Goal: Task Accomplishment & Management: Manage account settings

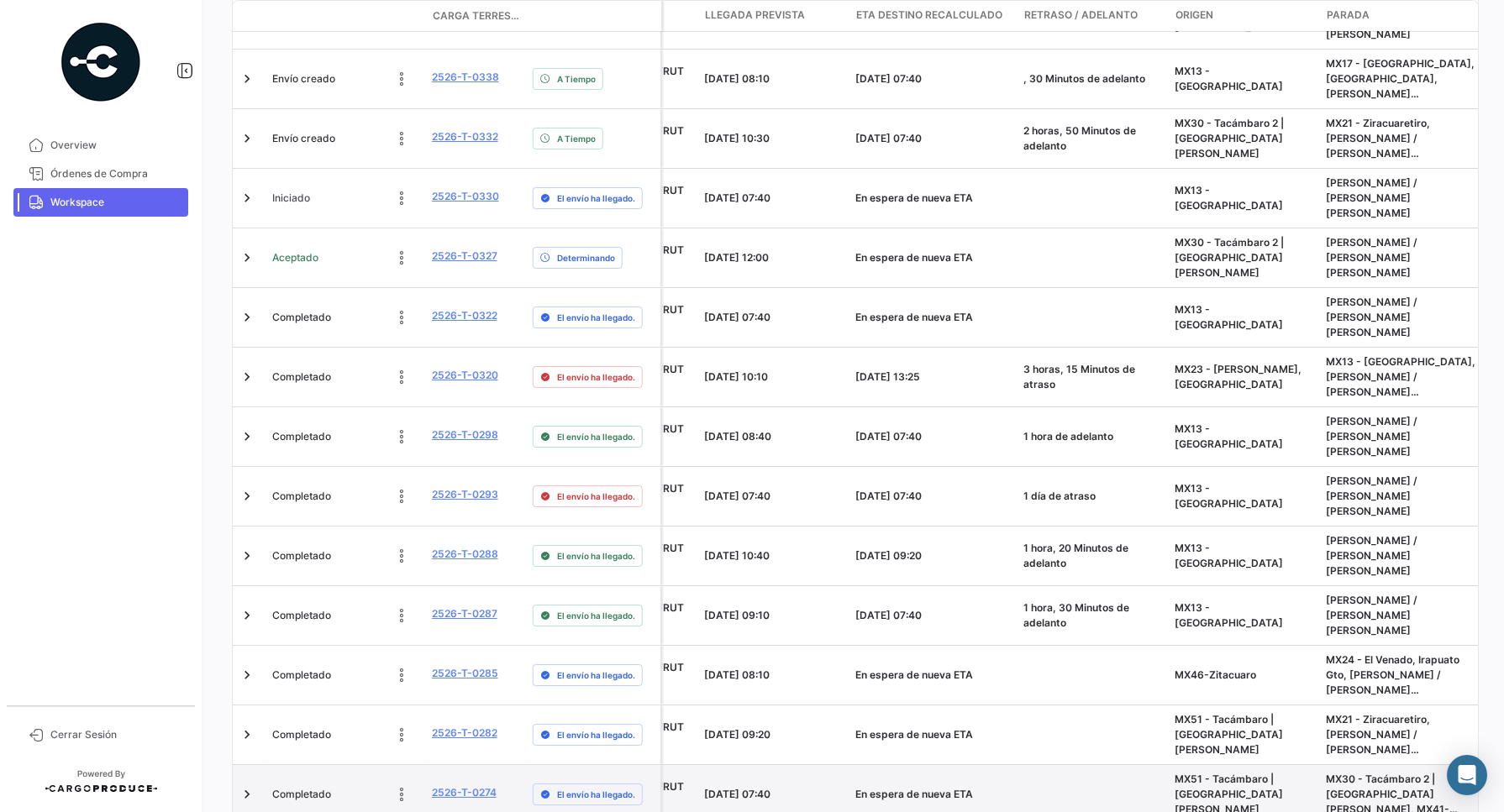
scroll to position [0, 863]
click at [475, 785] on link "2526-T-0274" at bounding box center [465, 793] width 65 height 15
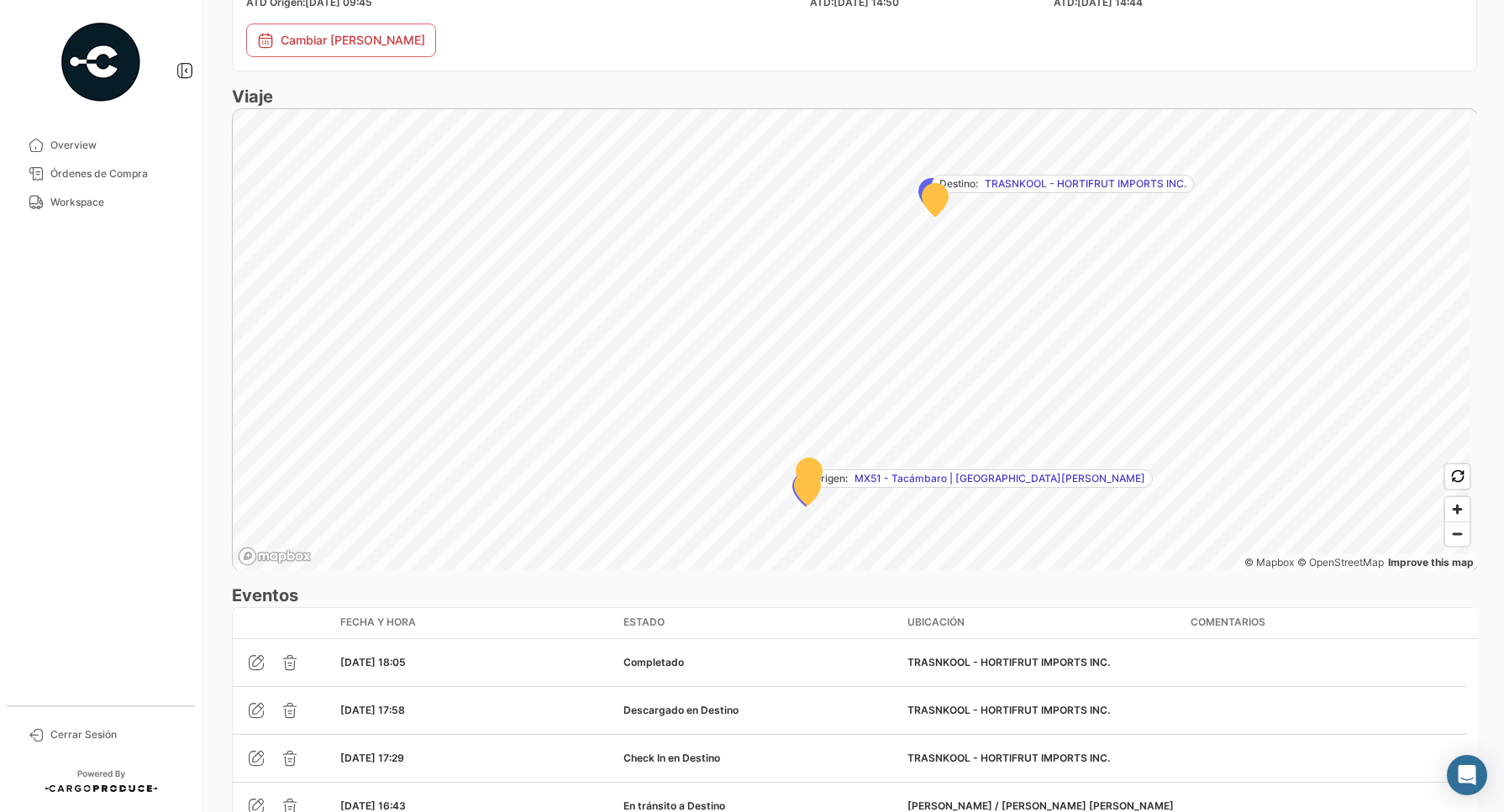
scroll to position [966, 0]
click at [1454, 495] on span "Zoom in" at bounding box center [1457, 506] width 24 height 24
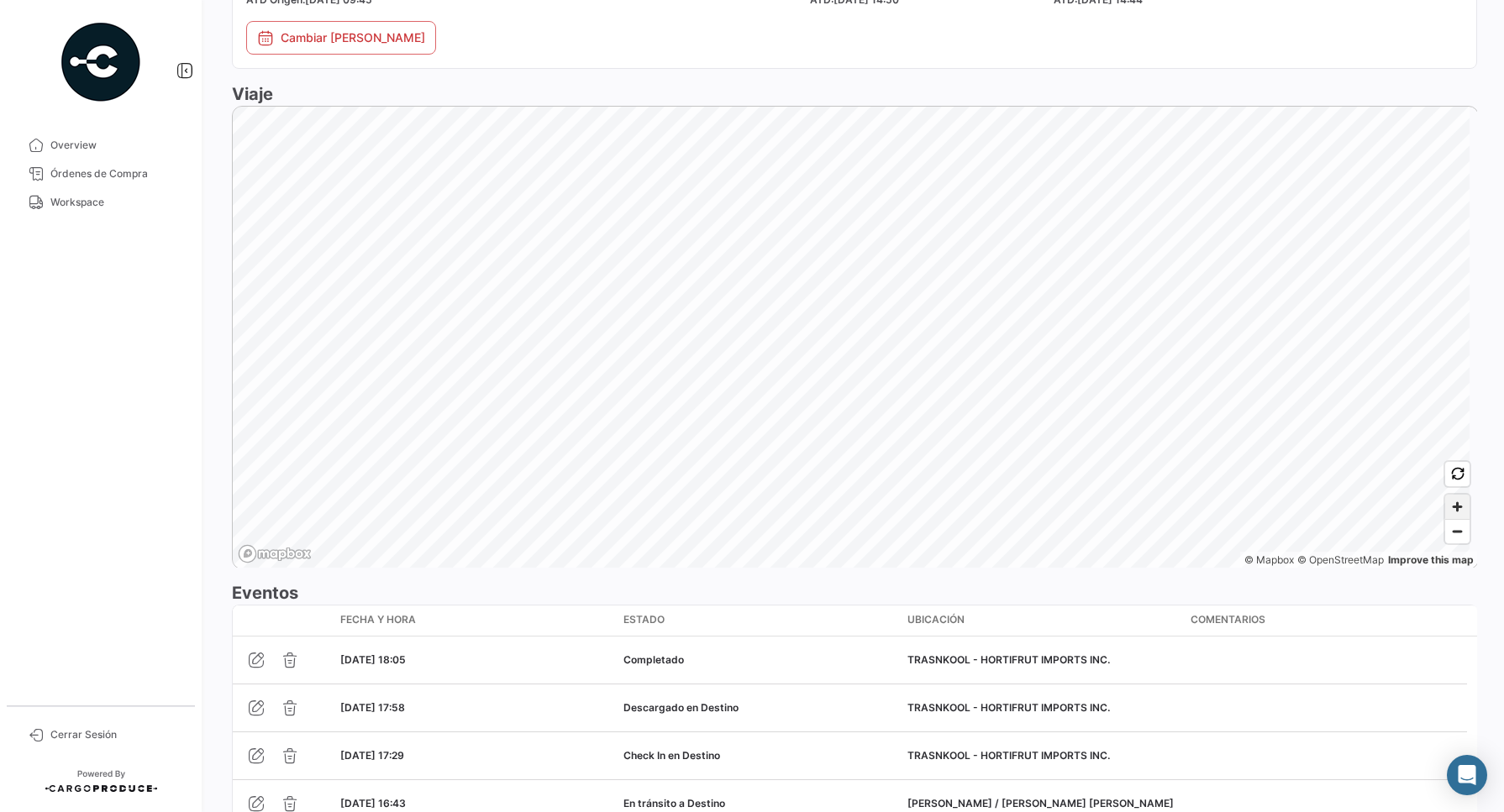
click at [1454, 495] on span "Zoom in" at bounding box center [1457, 506] width 24 height 24
click at [205, 310] on app-menu "Overview Órdenes de Compra Workspace Cerrar Sesión" at bounding box center [102, 406] width 205 height 812
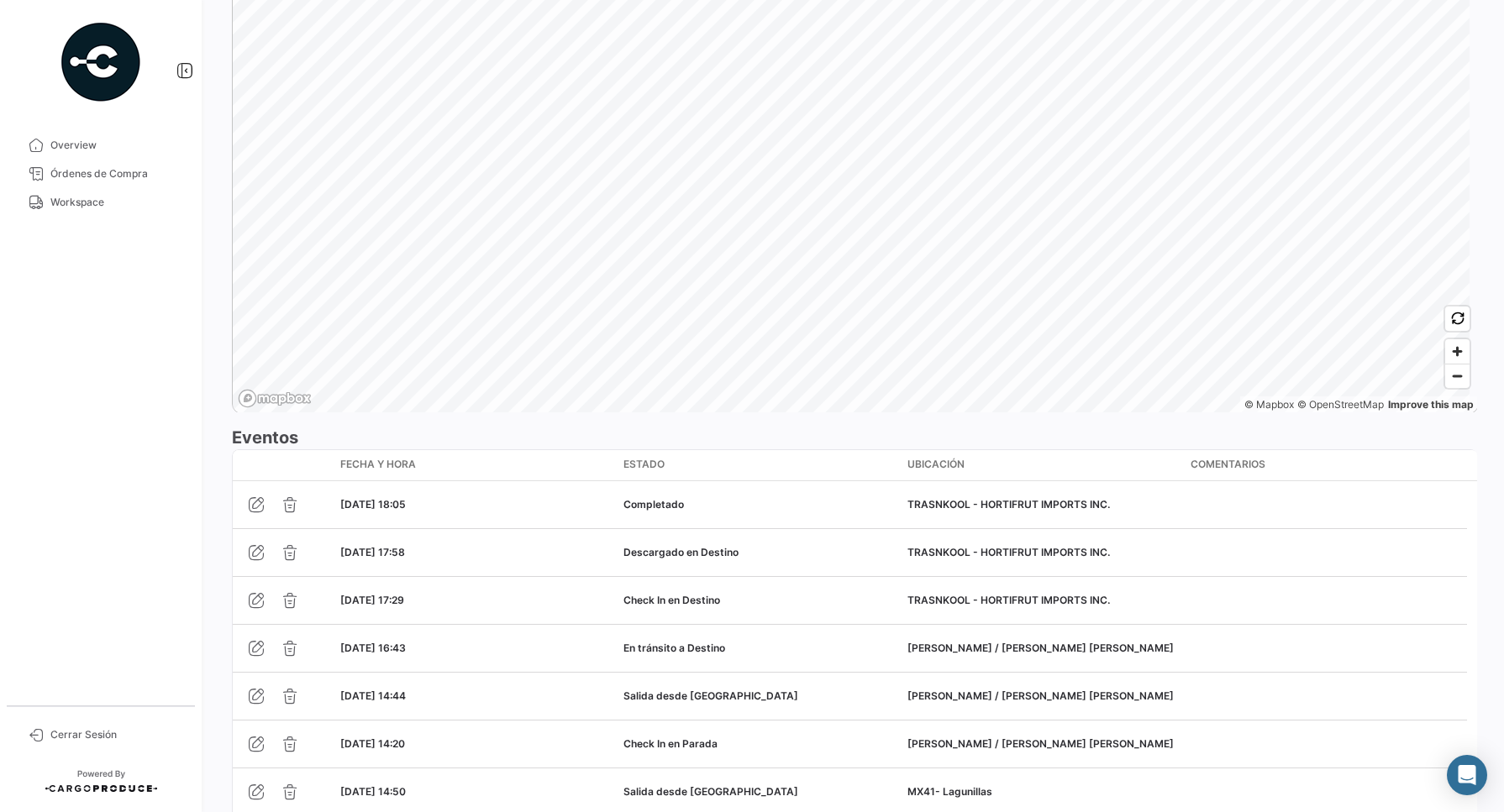
scroll to position [1492, 0]
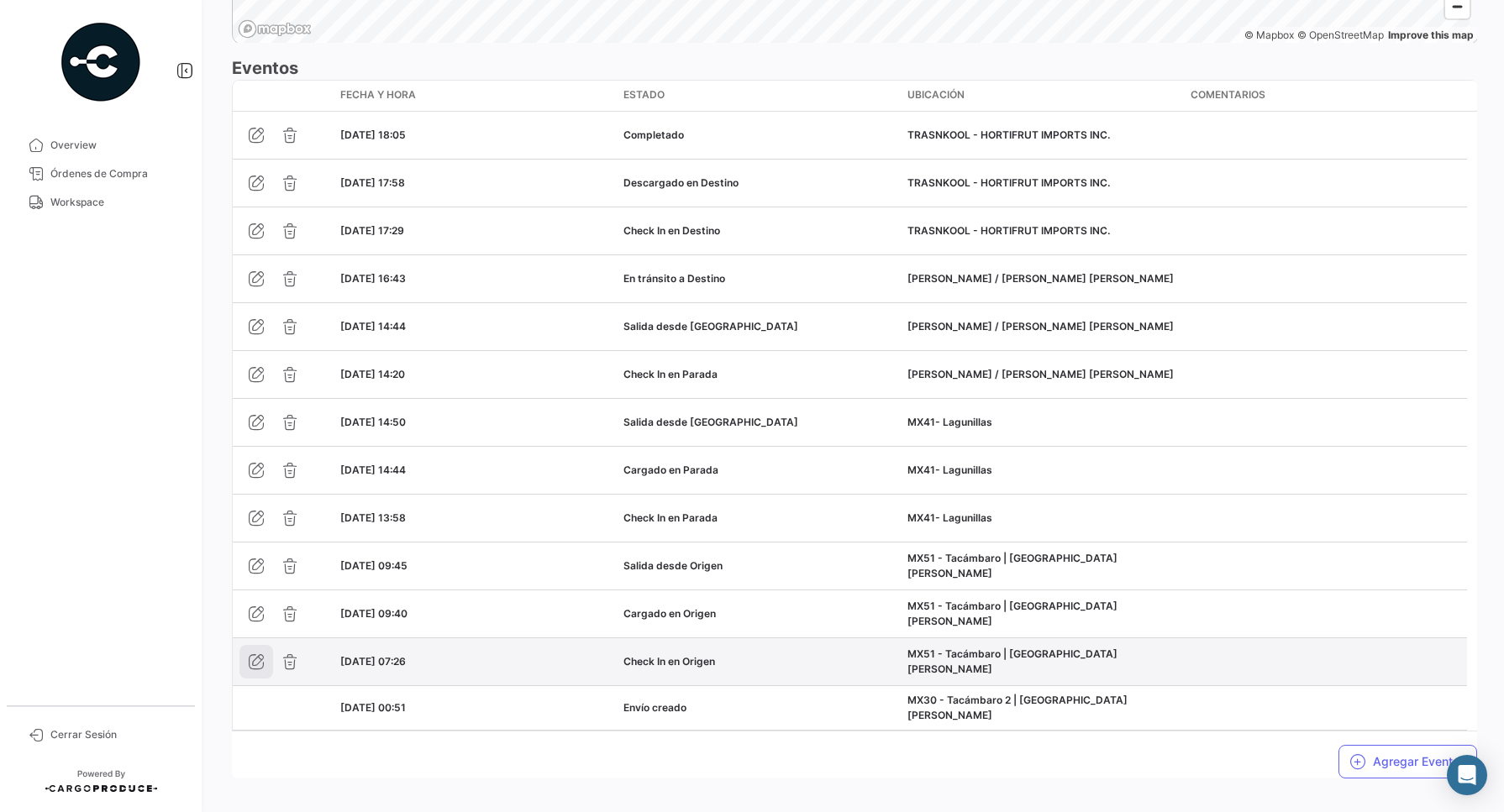
click at [262, 654] on icon "button" at bounding box center [256, 662] width 16 height 16
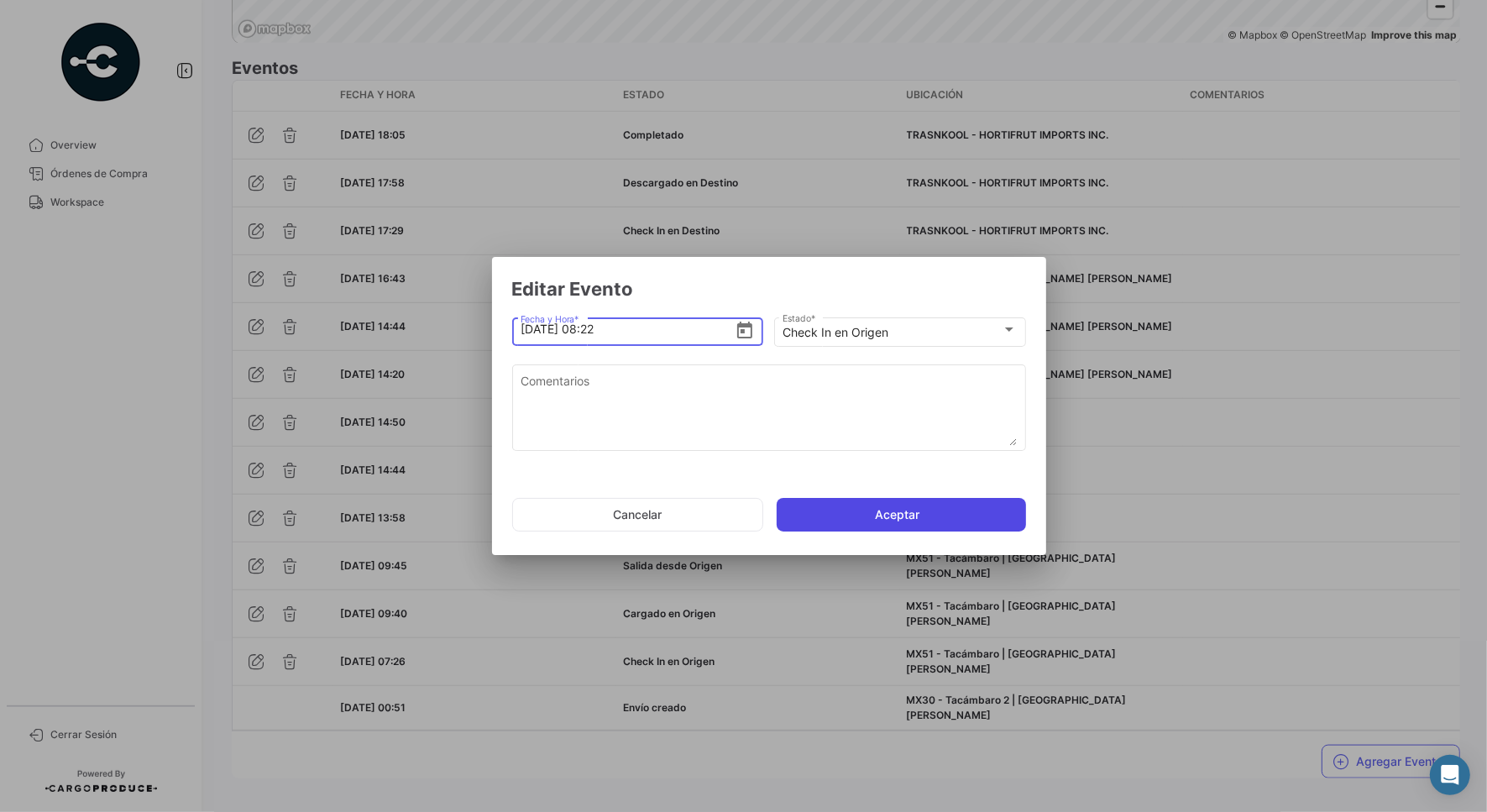
type input "[DATE] 08:22"
click at [959, 510] on button "Aceptar" at bounding box center [902, 514] width 250 height 34
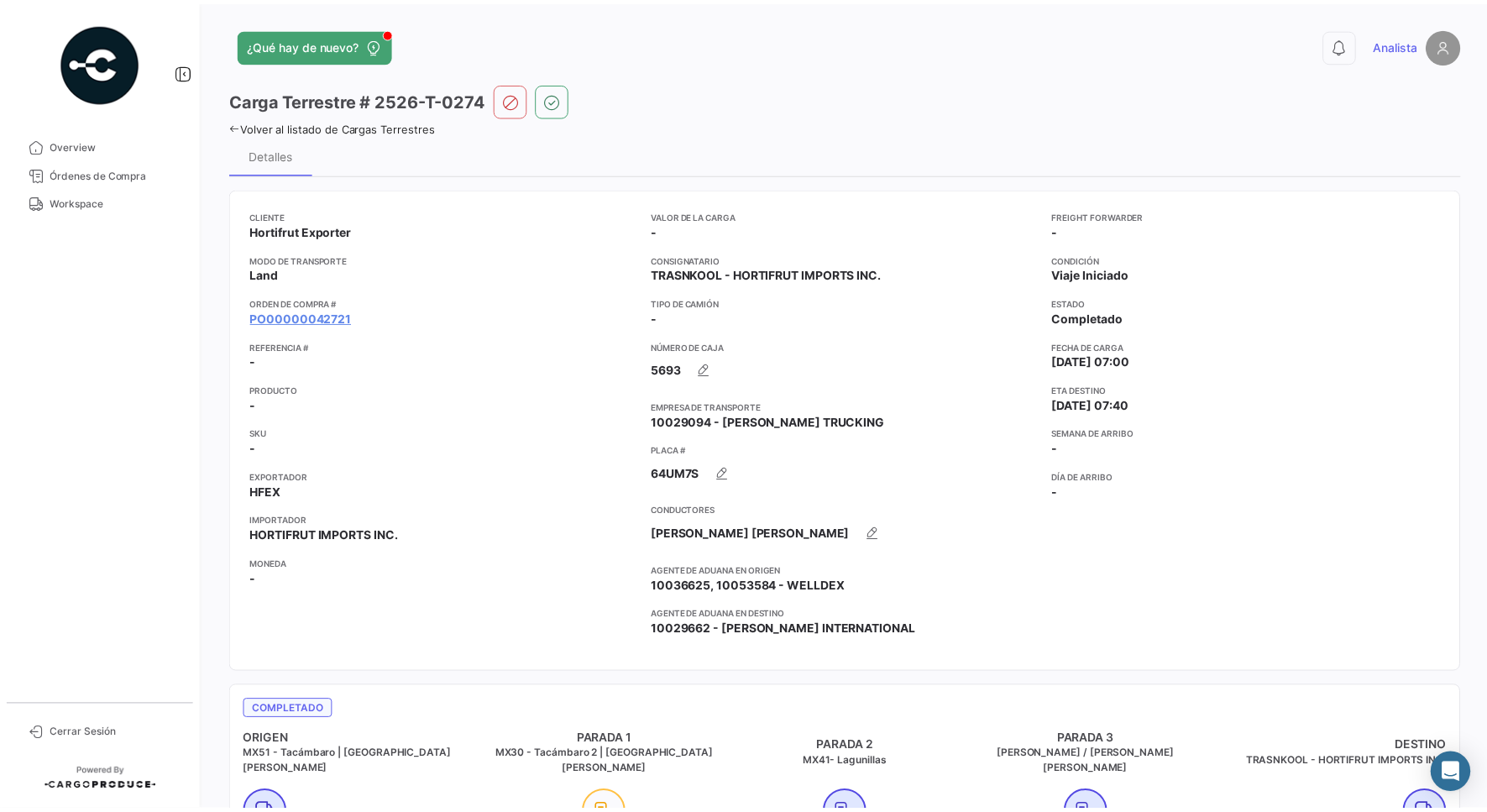
scroll to position [1458, 0]
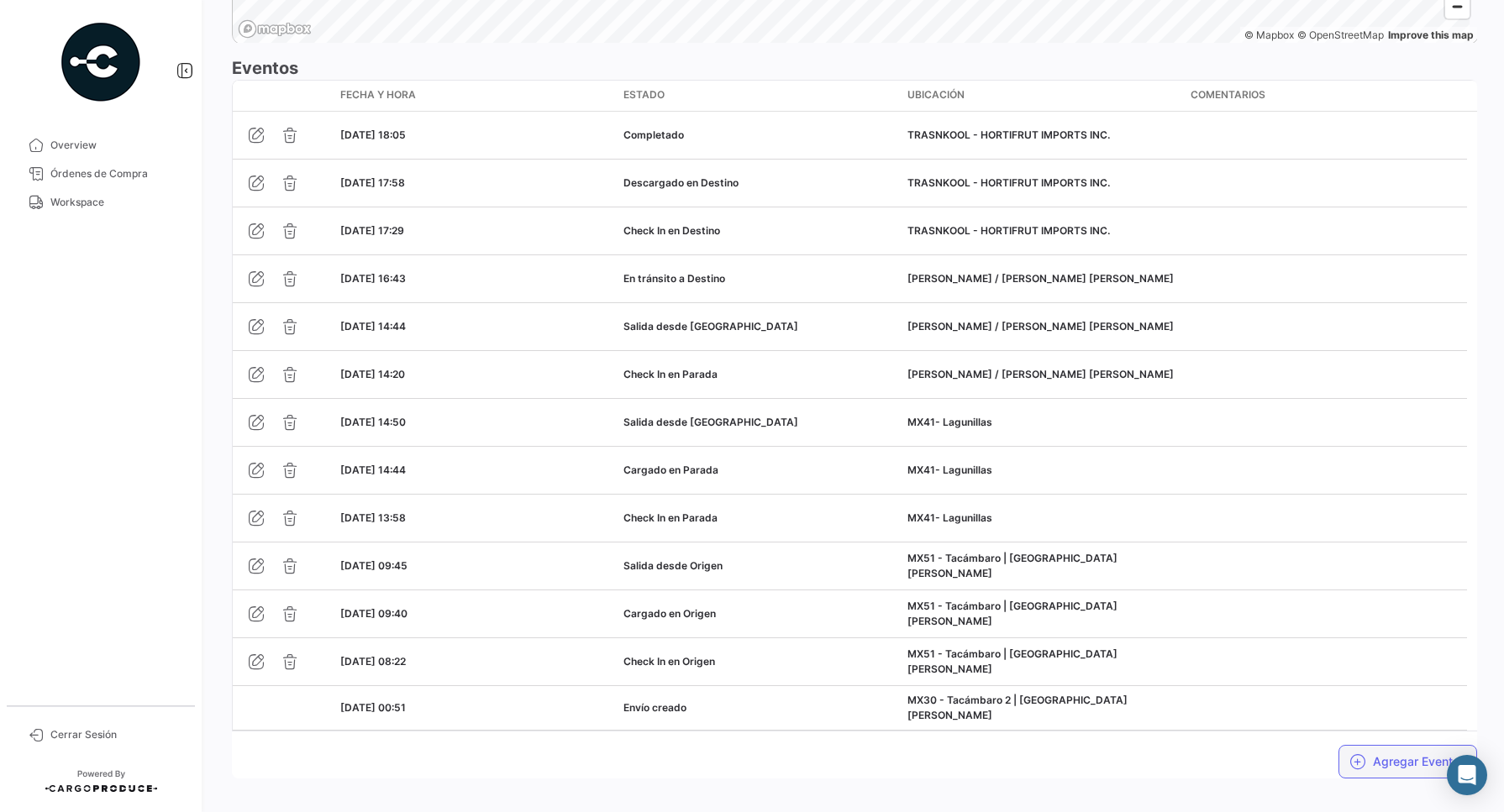
click at [1383, 745] on button "Agregar Eventos" at bounding box center [1408, 762] width 139 height 34
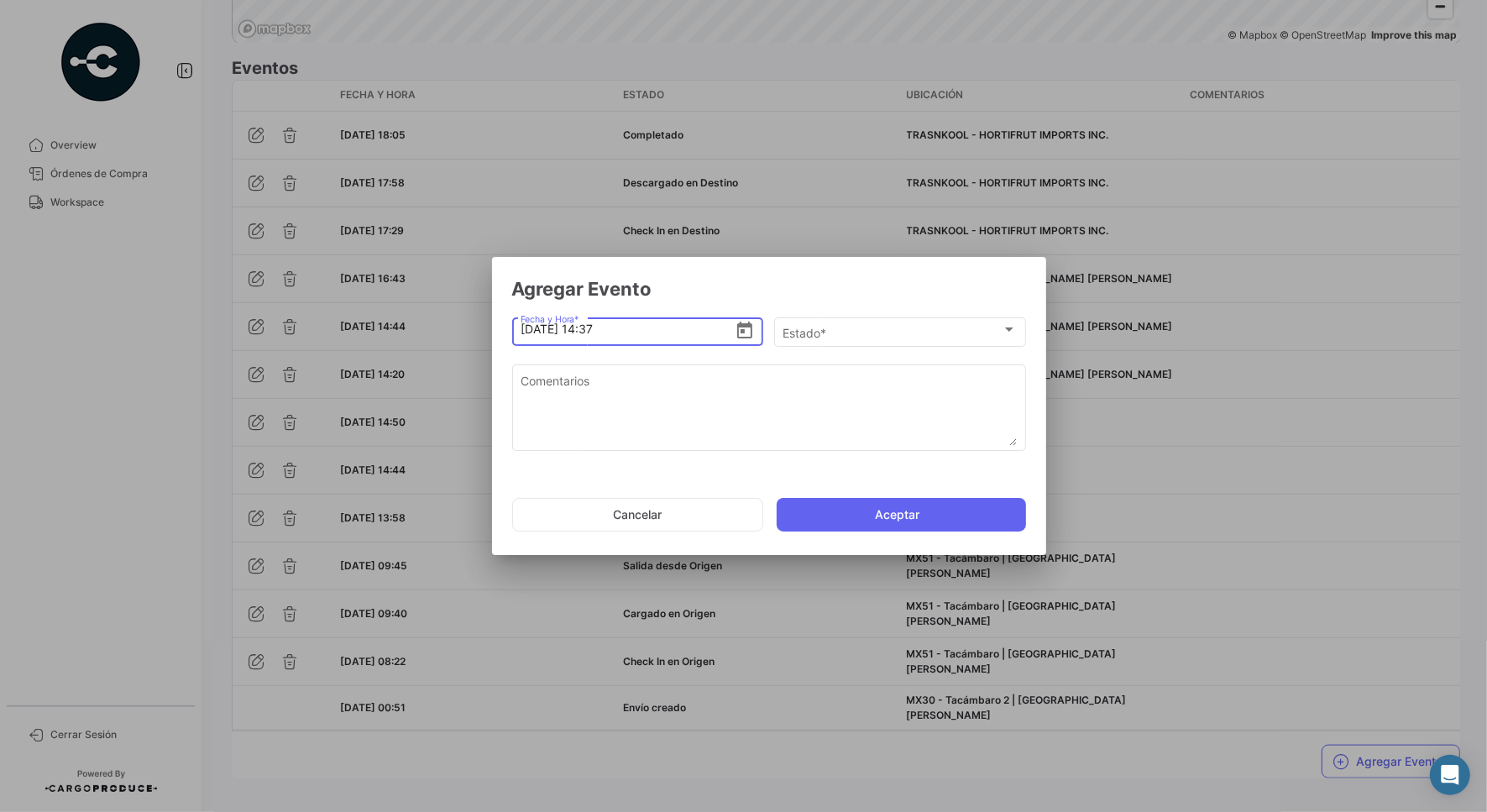
click at [593, 329] on input "[DATE] 14:37" at bounding box center [628, 329] width 214 height 59
click at [750, 328] on icon "Open calendar" at bounding box center [745, 330] width 15 height 16
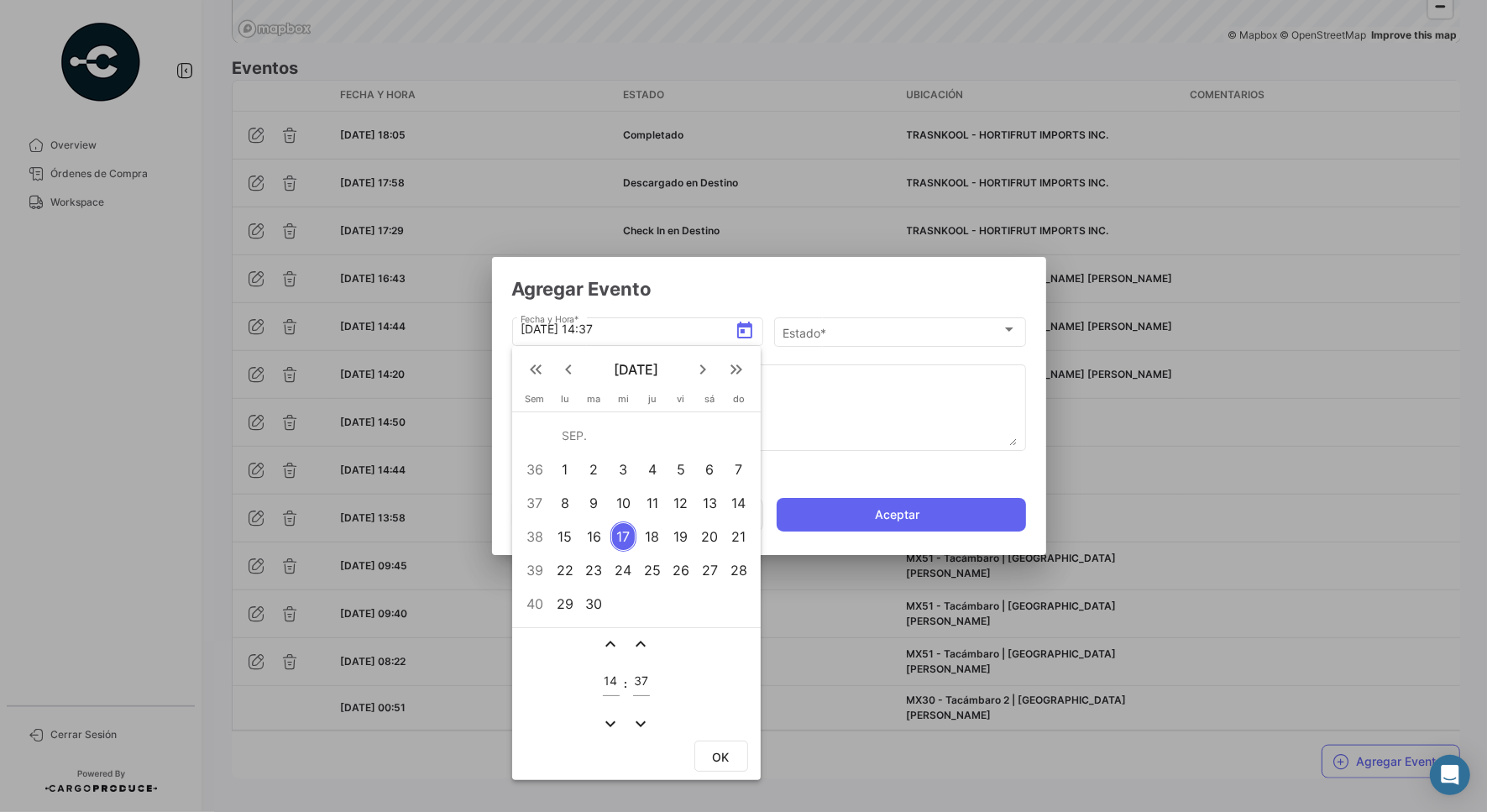
click at [653, 500] on div "11" at bounding box center [653, 502] width 26 height 30
click at [613, 681] on input "14" at bounding box center [610, 681] width 16 height 14
type input "10"
type input "08"
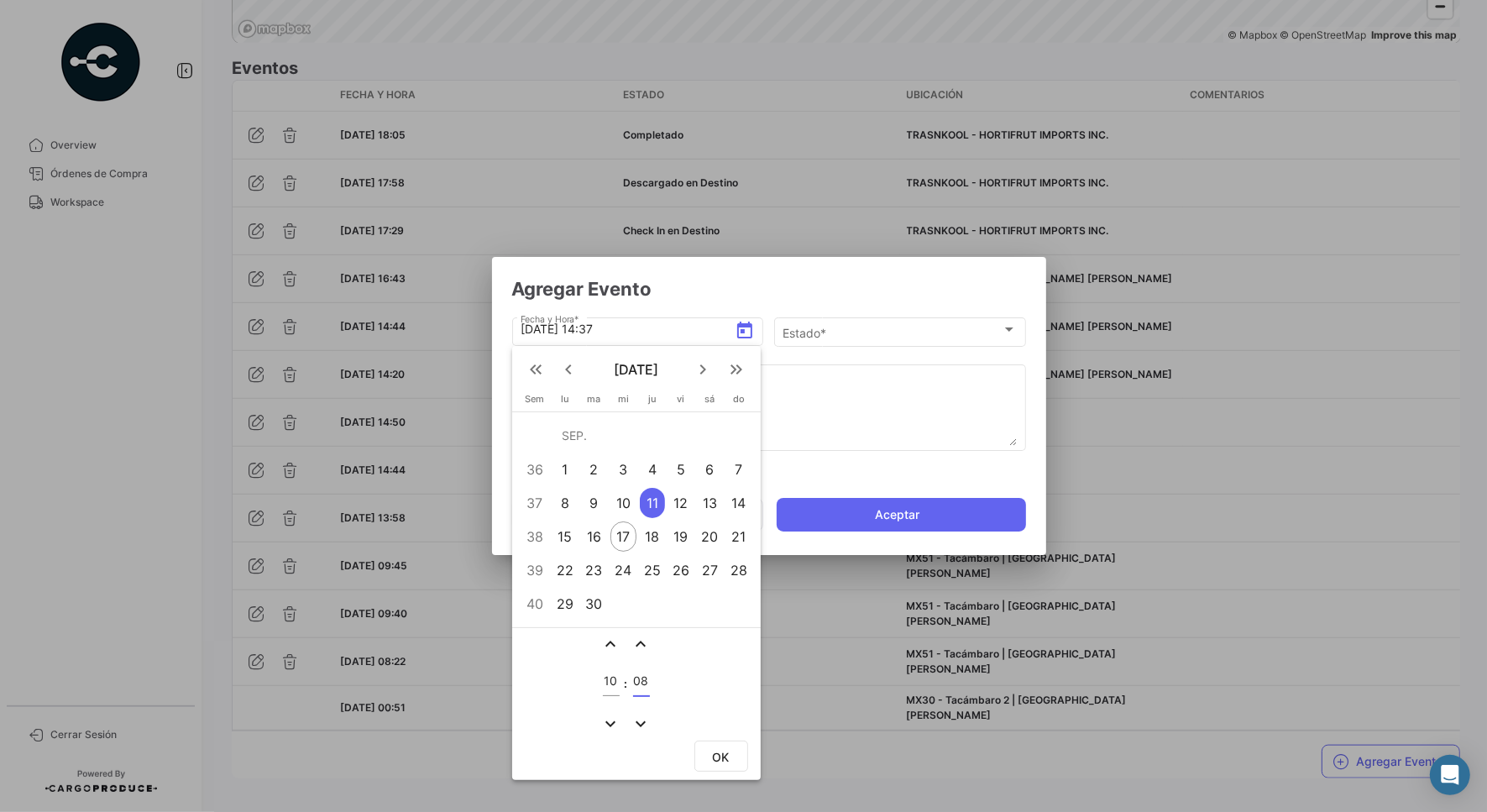
click at [722, 745] on button "OK" at bounding box center [721, 756] width 54 height 31
type input "[DATE] 10:08"
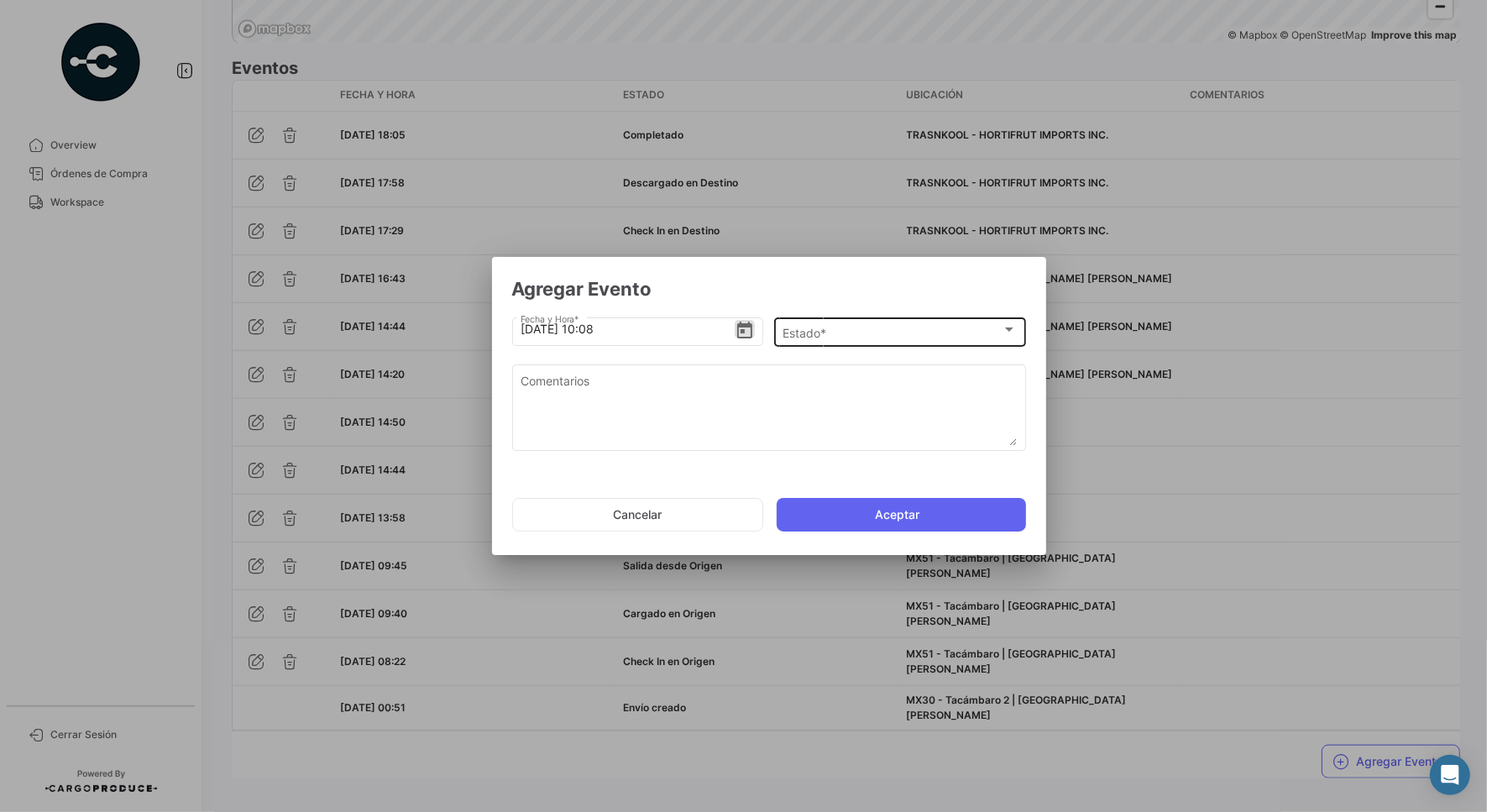
click at [834, 341] on div "Estado * Estado *" at bounding box center [900, 331] width 234 height 33
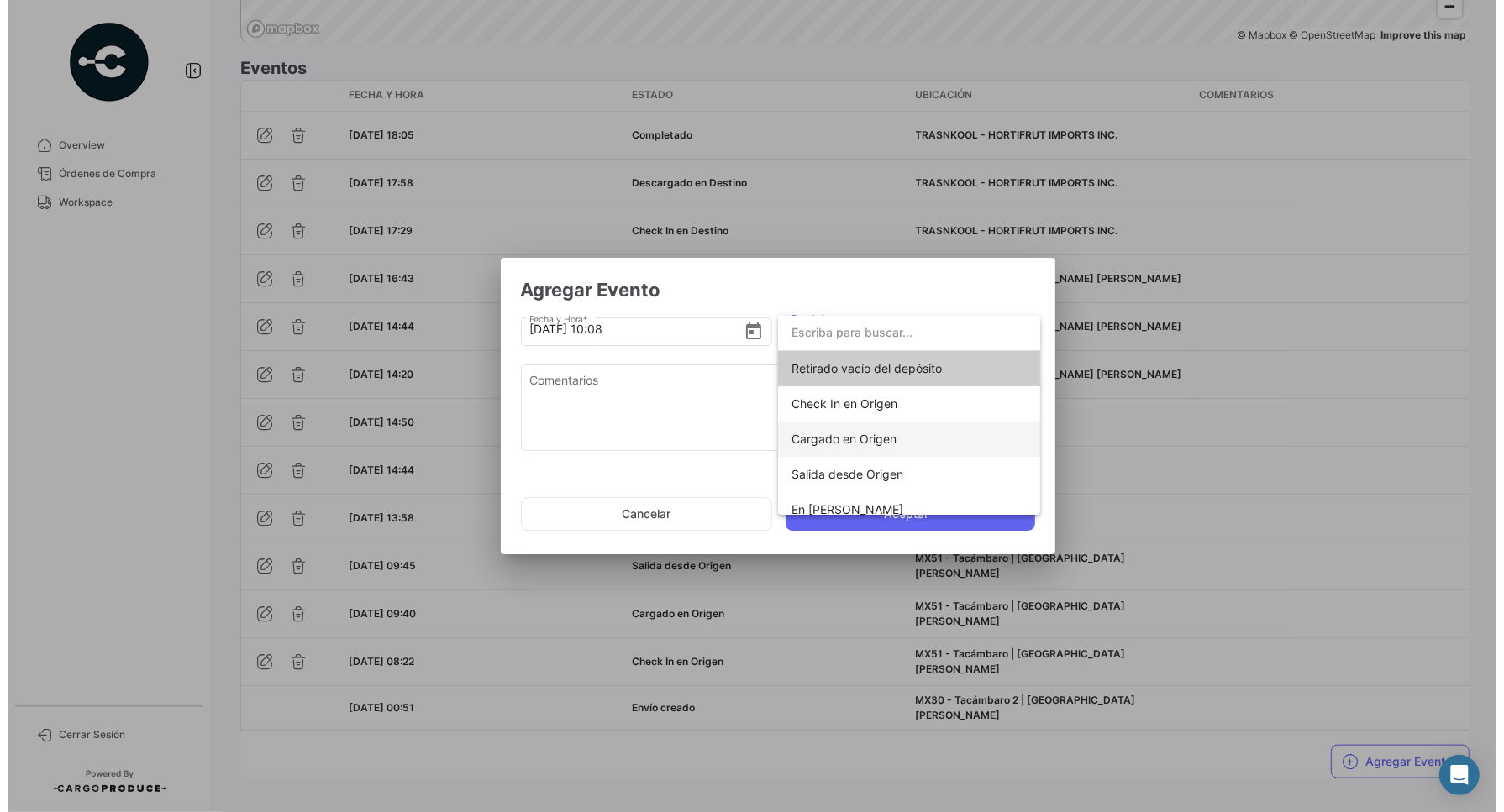
scroll to position [105, 0]
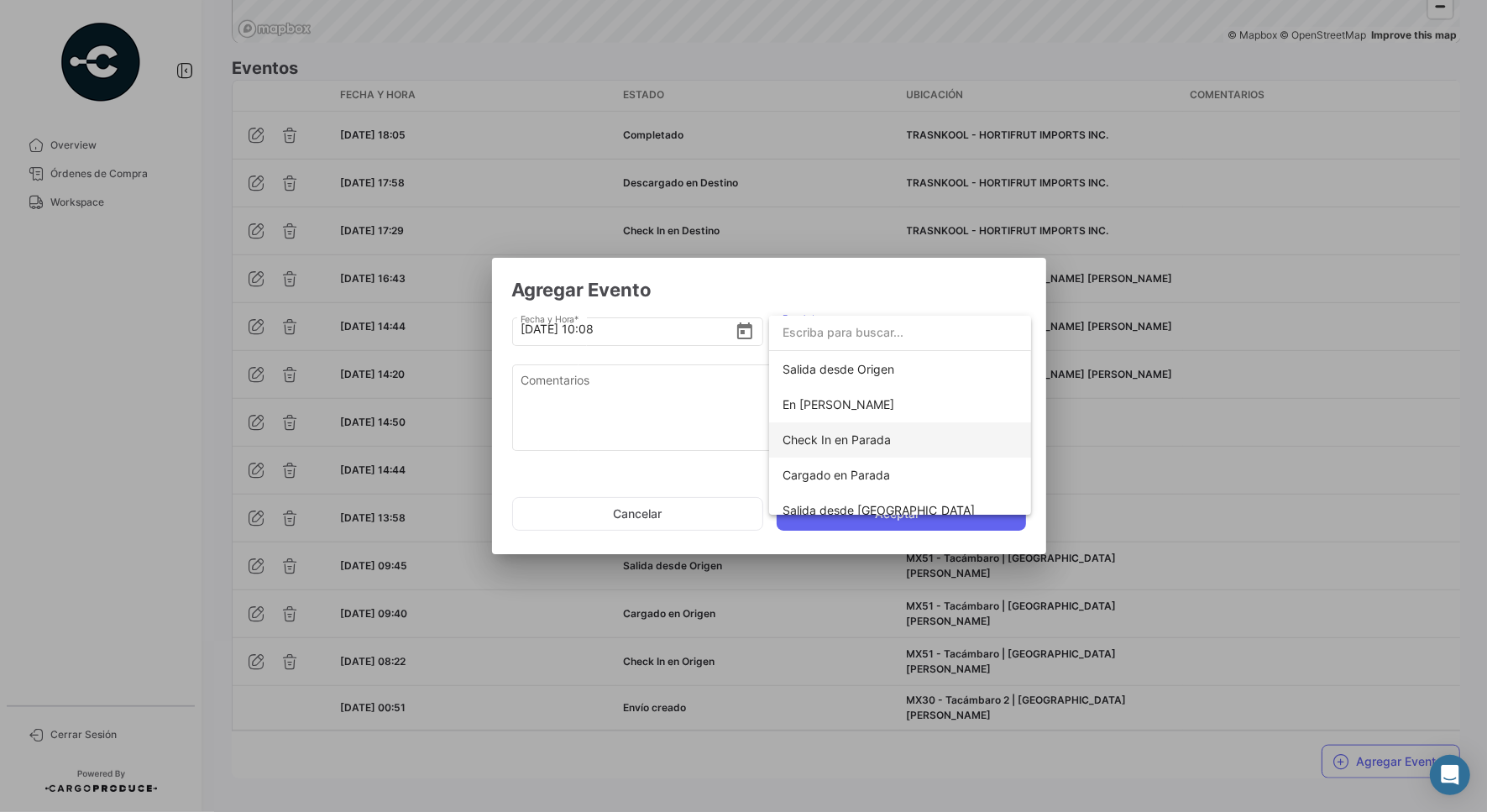
click at [933, 442] on span "Check In en Parada" at bounding box center [901, 440] width 235 height 36
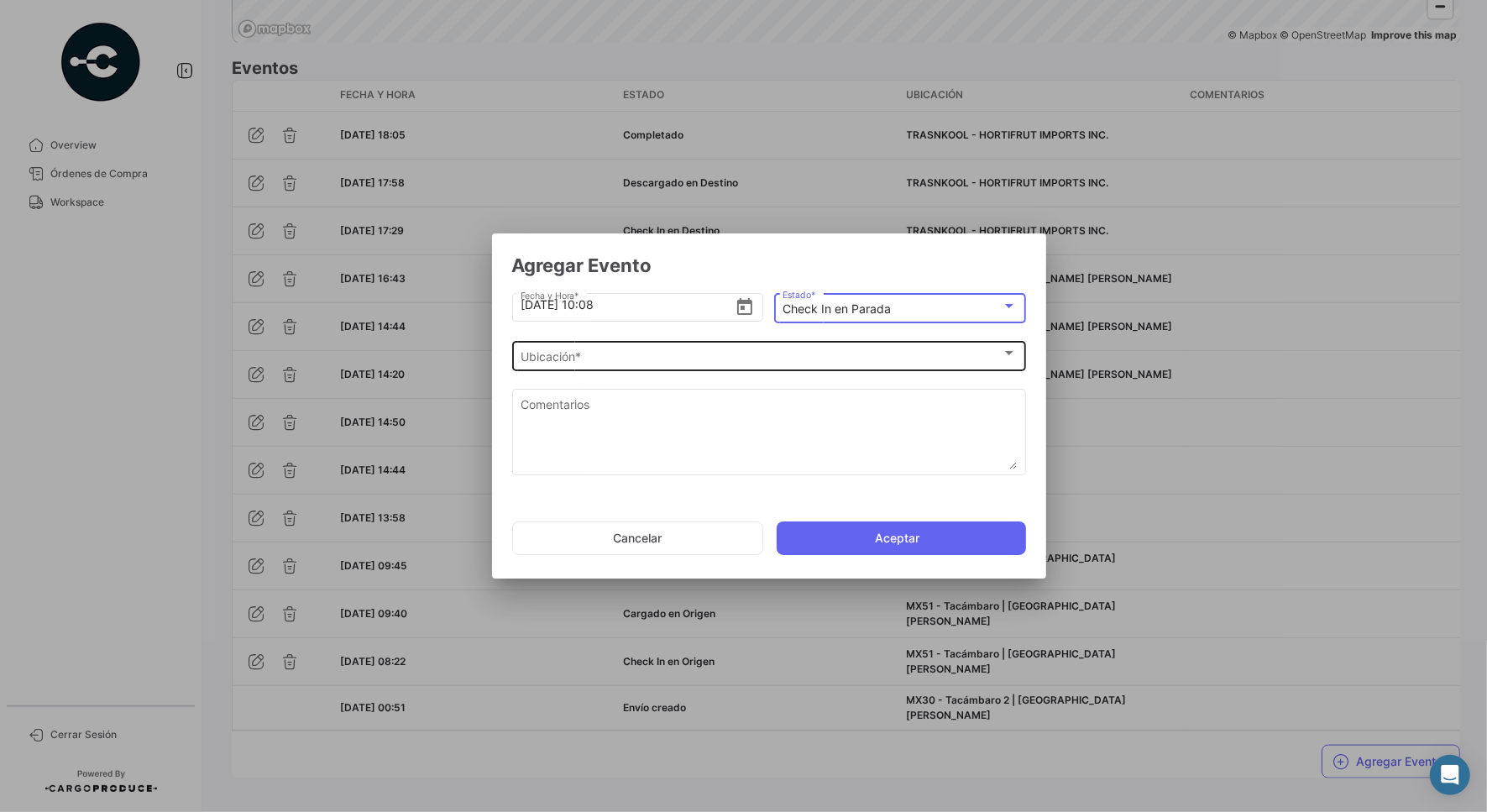
click at [651, 347] on div "Ubicación * Ubicación *" at bounding box center [769, 355] width 497 height 33
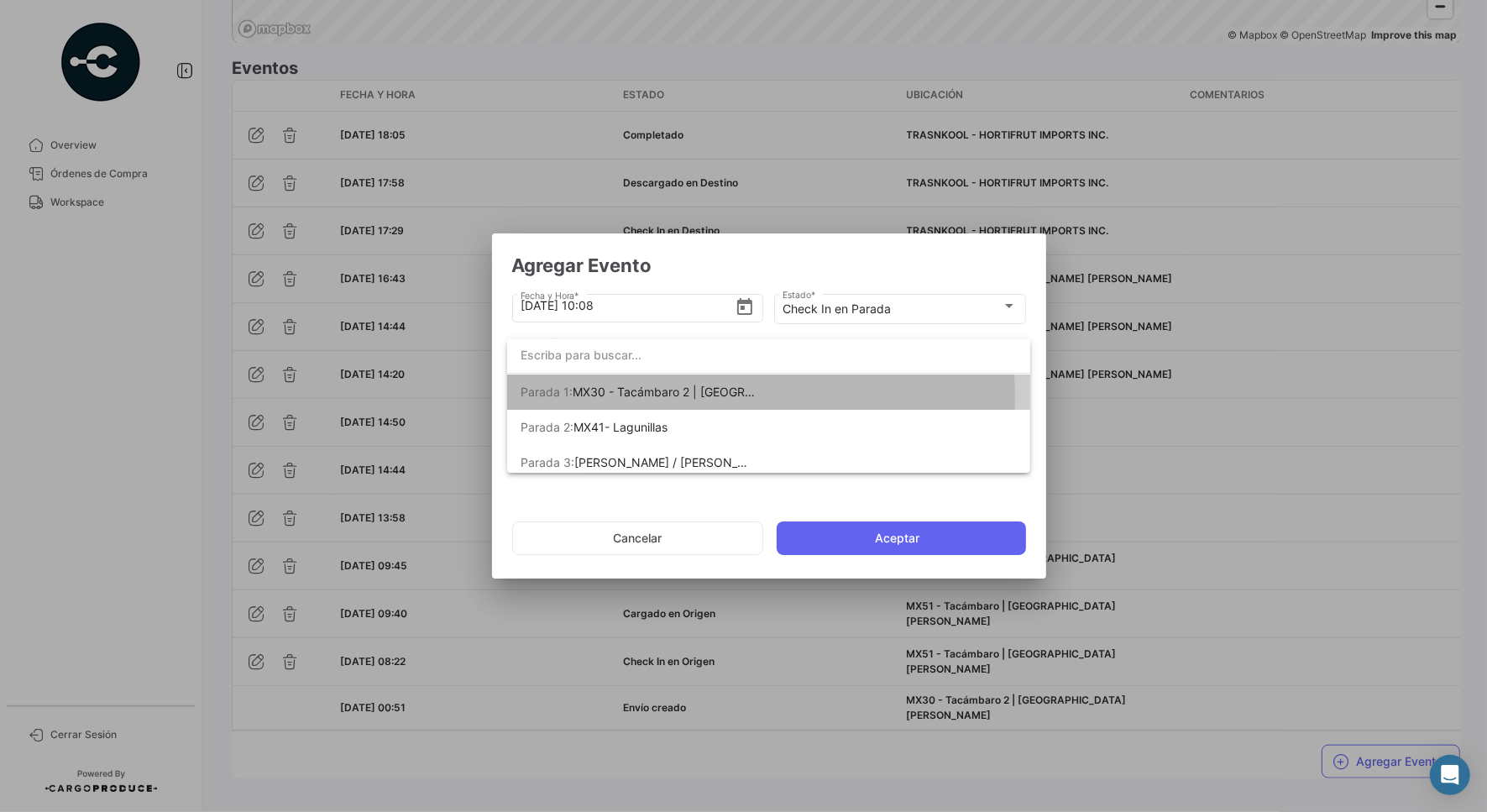
click at [727, 396] on span "MX30 - Tacámbaro 2 | [GEOGRAPHIC_DATA][PERSON_NAME]" at bounding box center [743, 392] width 340 height 14
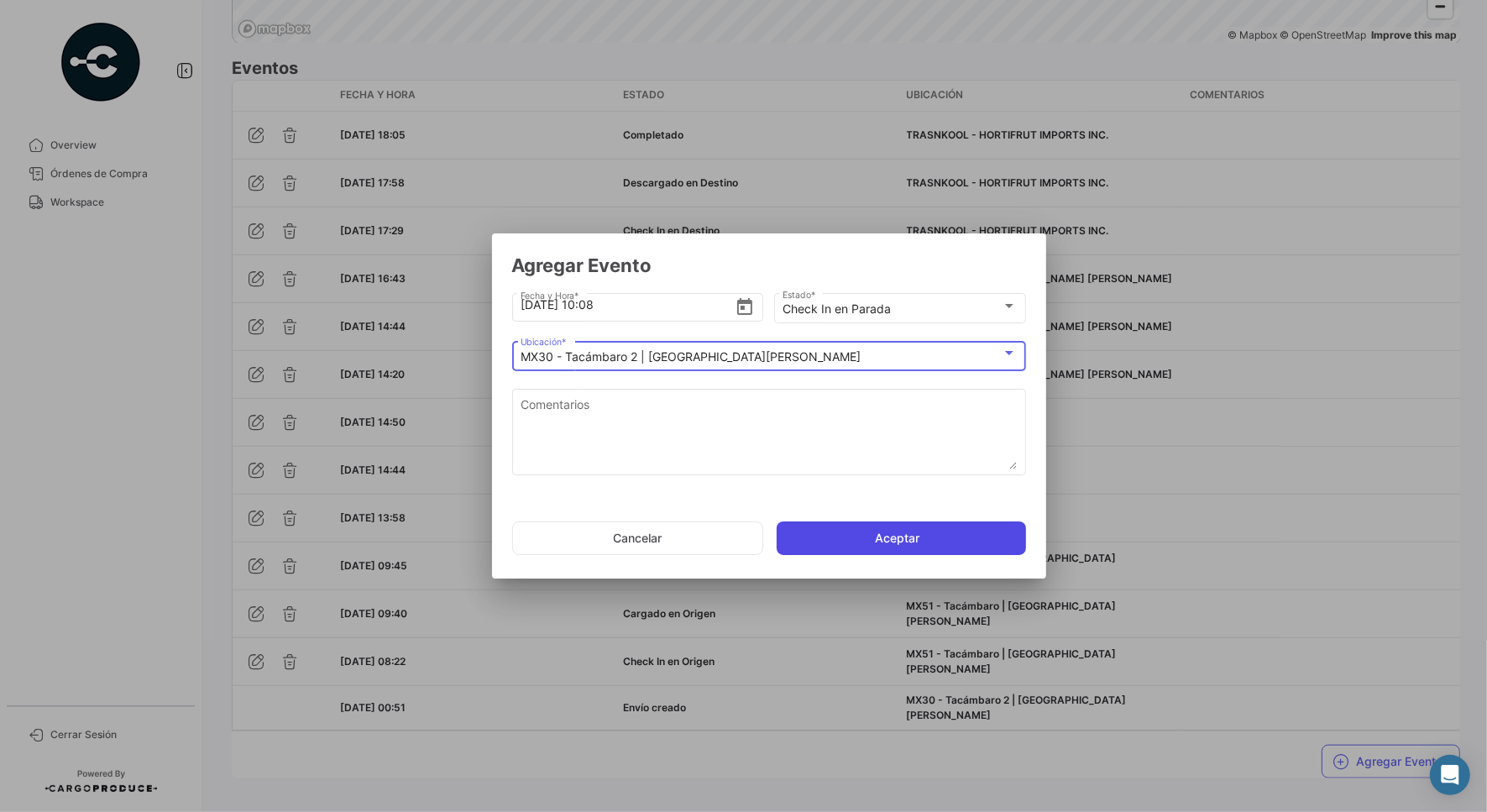
click at [822, 534] on button "Aceptar" at bounding box center [902, 538] width 250 height 34
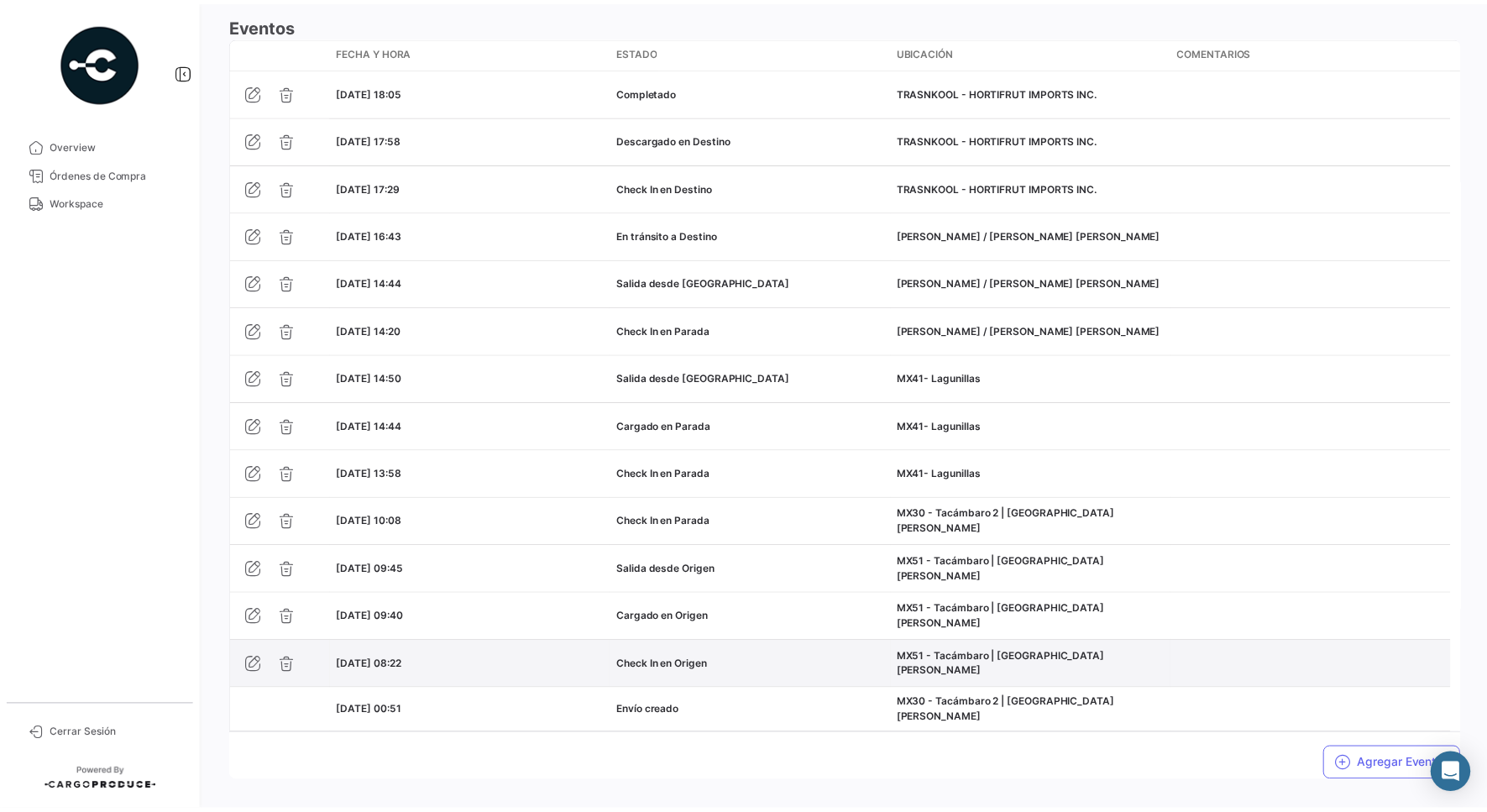
scroll to position [1506, 0]
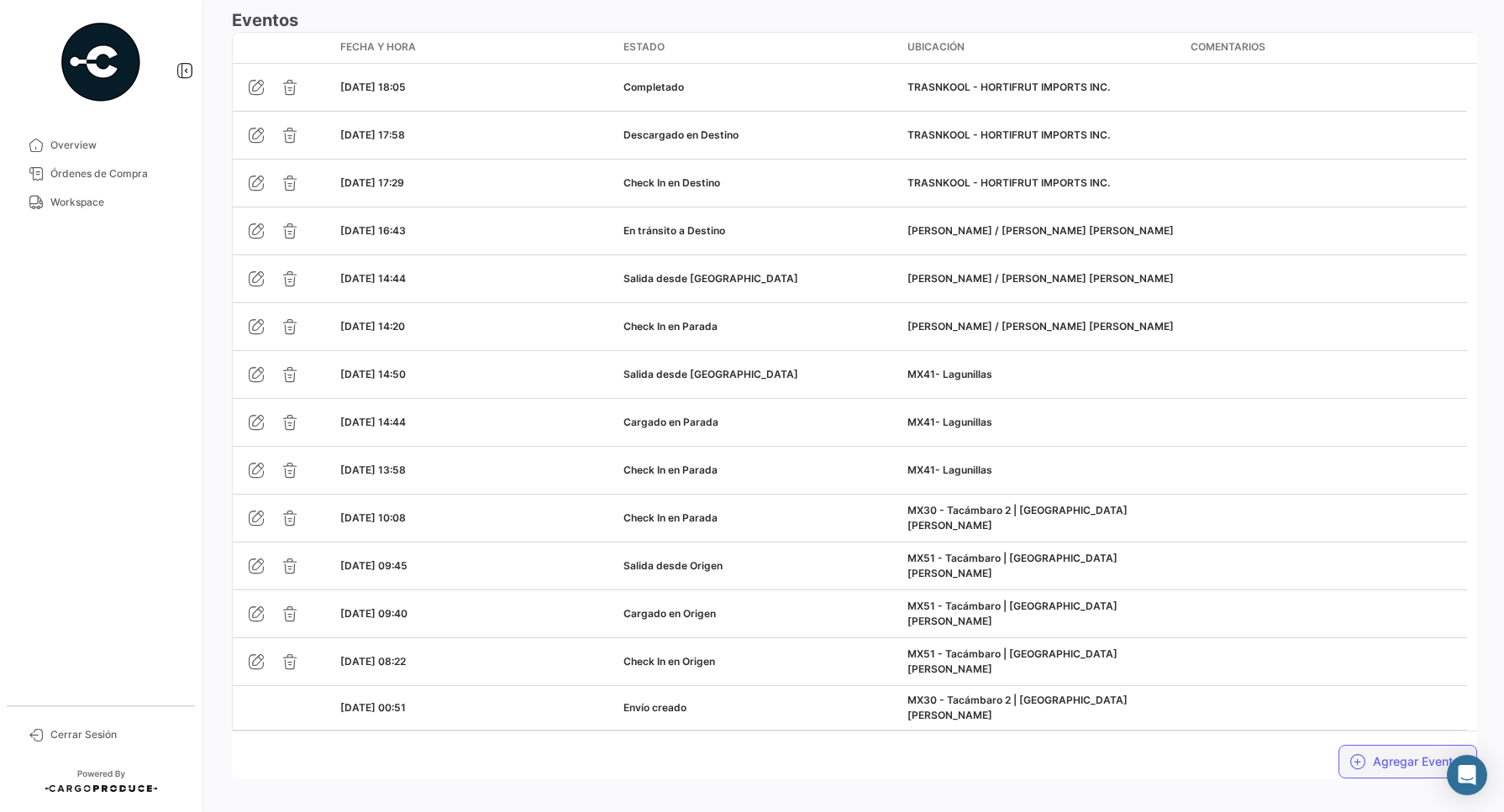
click at [1381, 745] on button "Agregar Eventos" at bounding box center [1408, 762] width 139 height 34
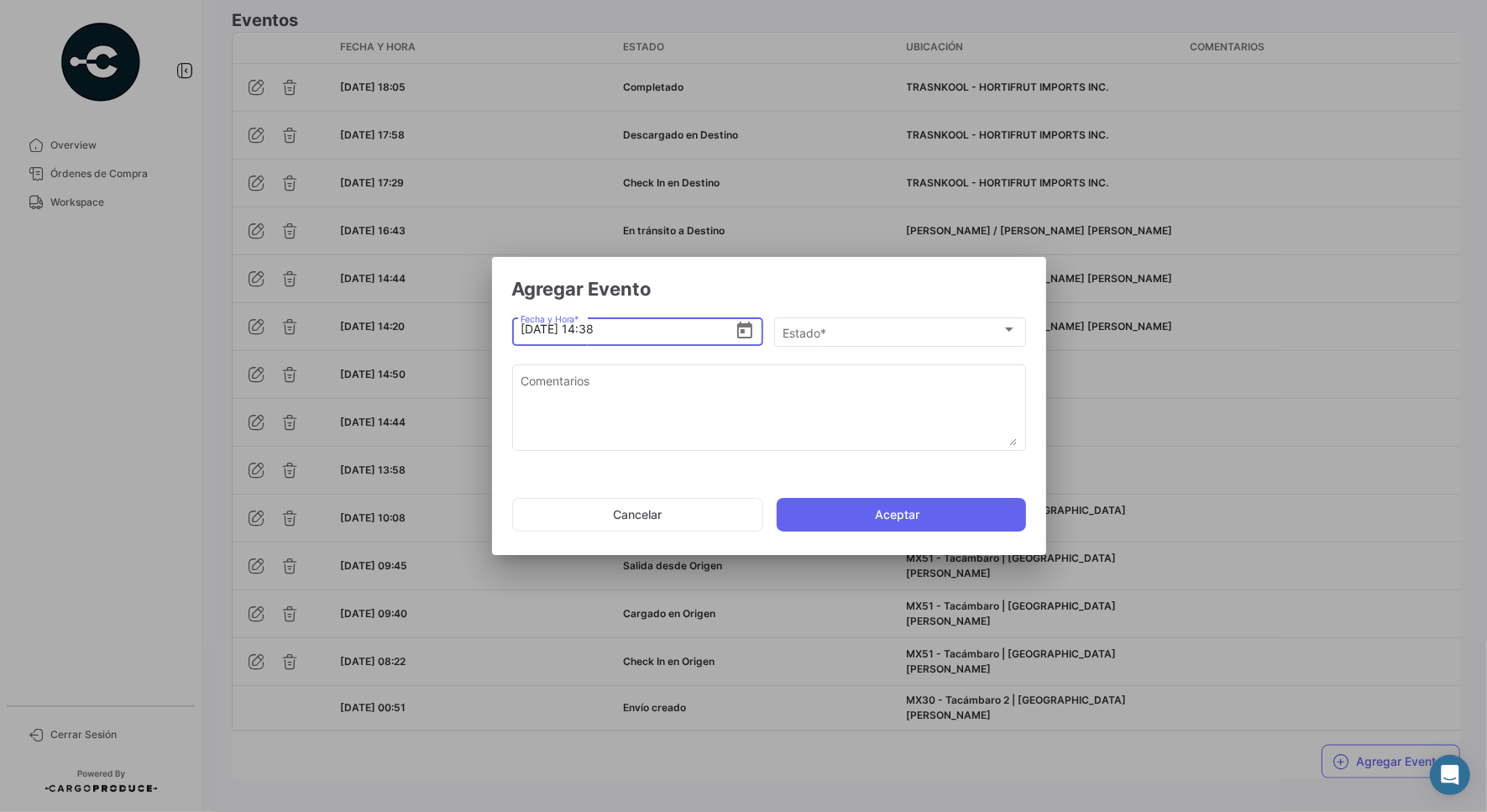
click at [744, 329] on icon "Open calendar" at bounding box center [745, 330] width 15 height 16
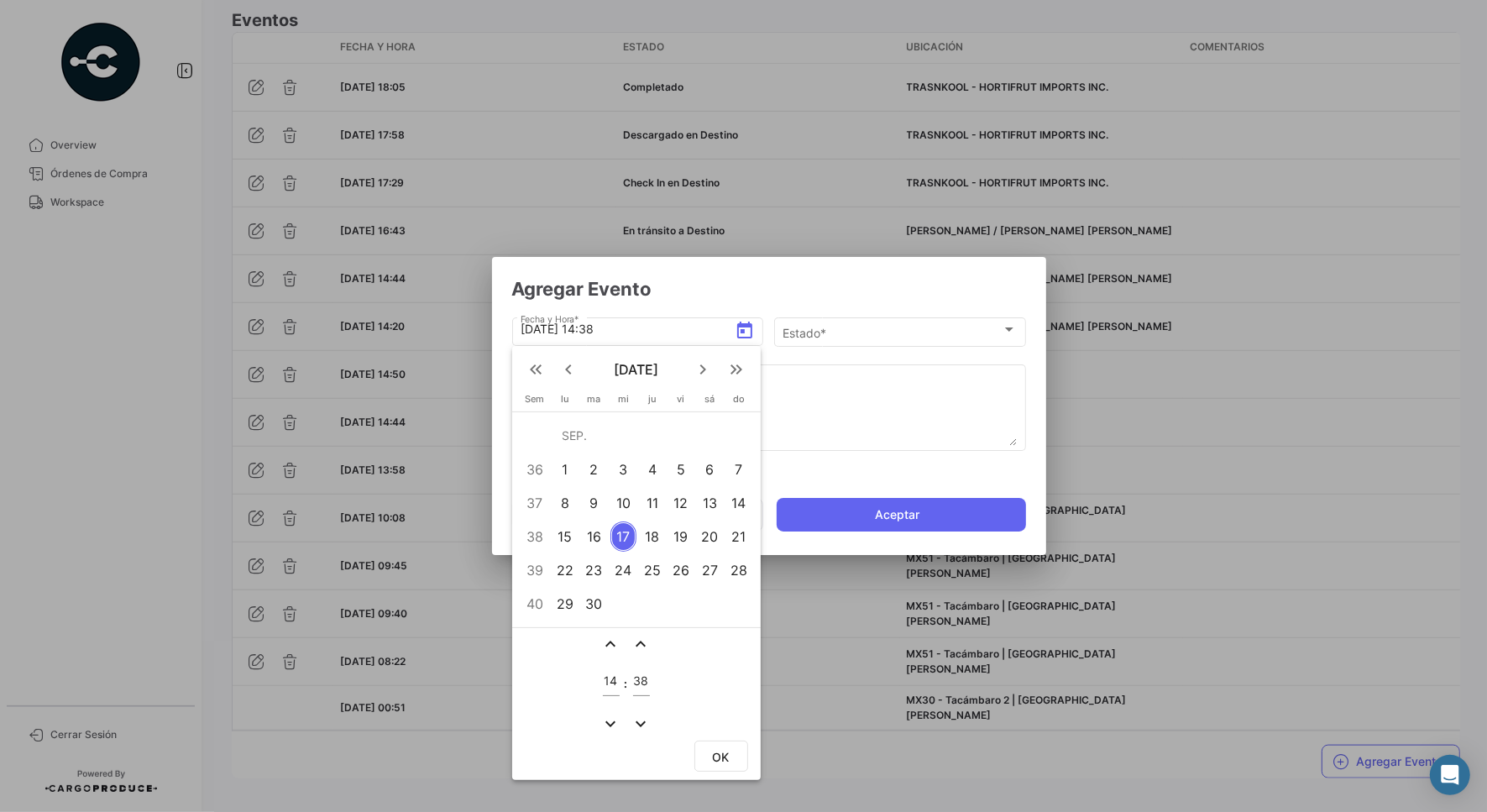
click at [656, 504] on div "11" at bounding box center [653, 502] width 26 height 30
click at [609, 682] on input "14" at bounding box center [610, 681] width 16 height 14
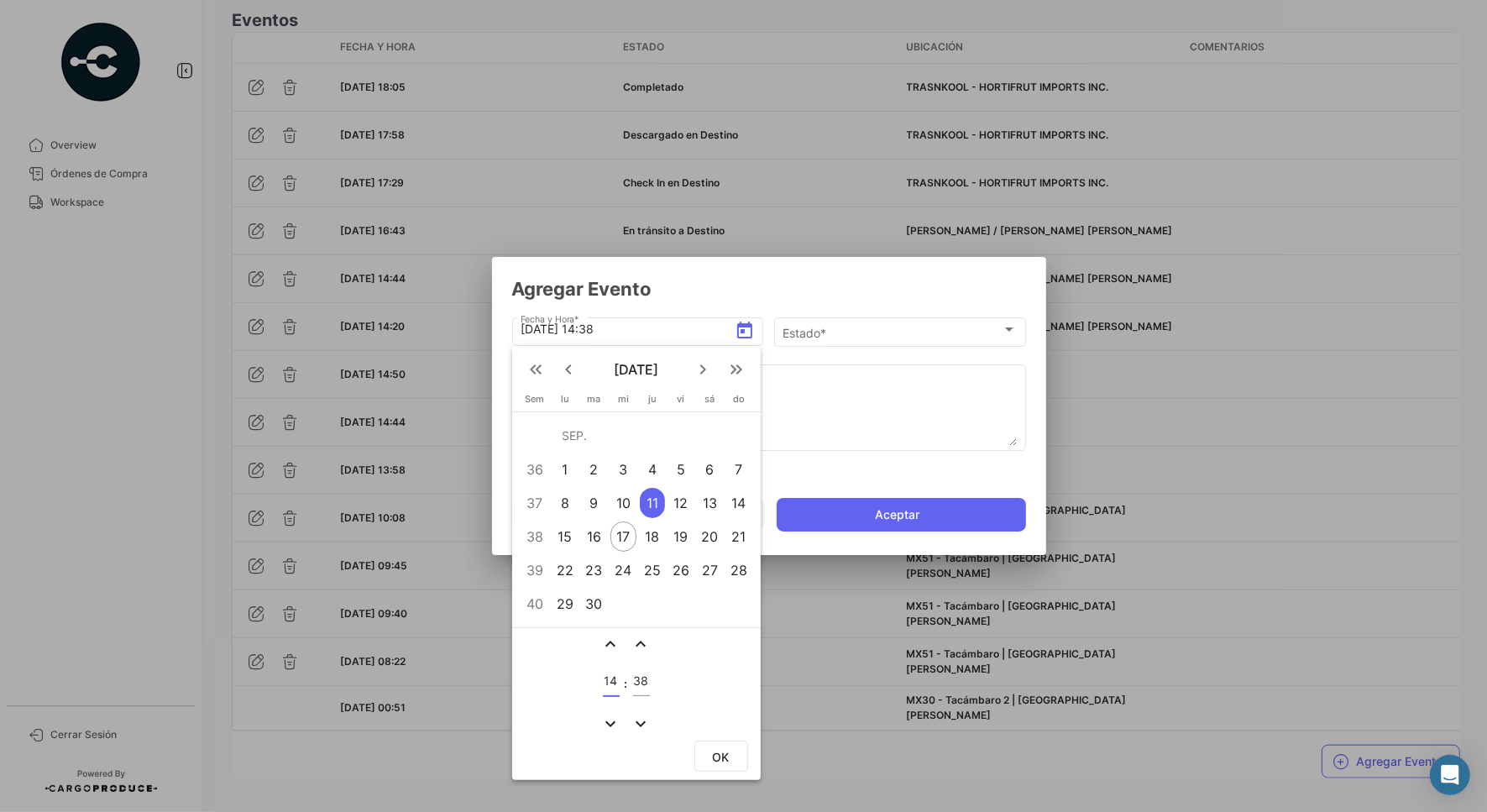
click at [609, 682] on input "14" at bounding box center [610, 681] width 16 height 14
type input "11"
type input "56"
click at [707, 749] on button "OK" at bounding box center [721, 756] width 54 height 31
type input "[DATE] 11:56"
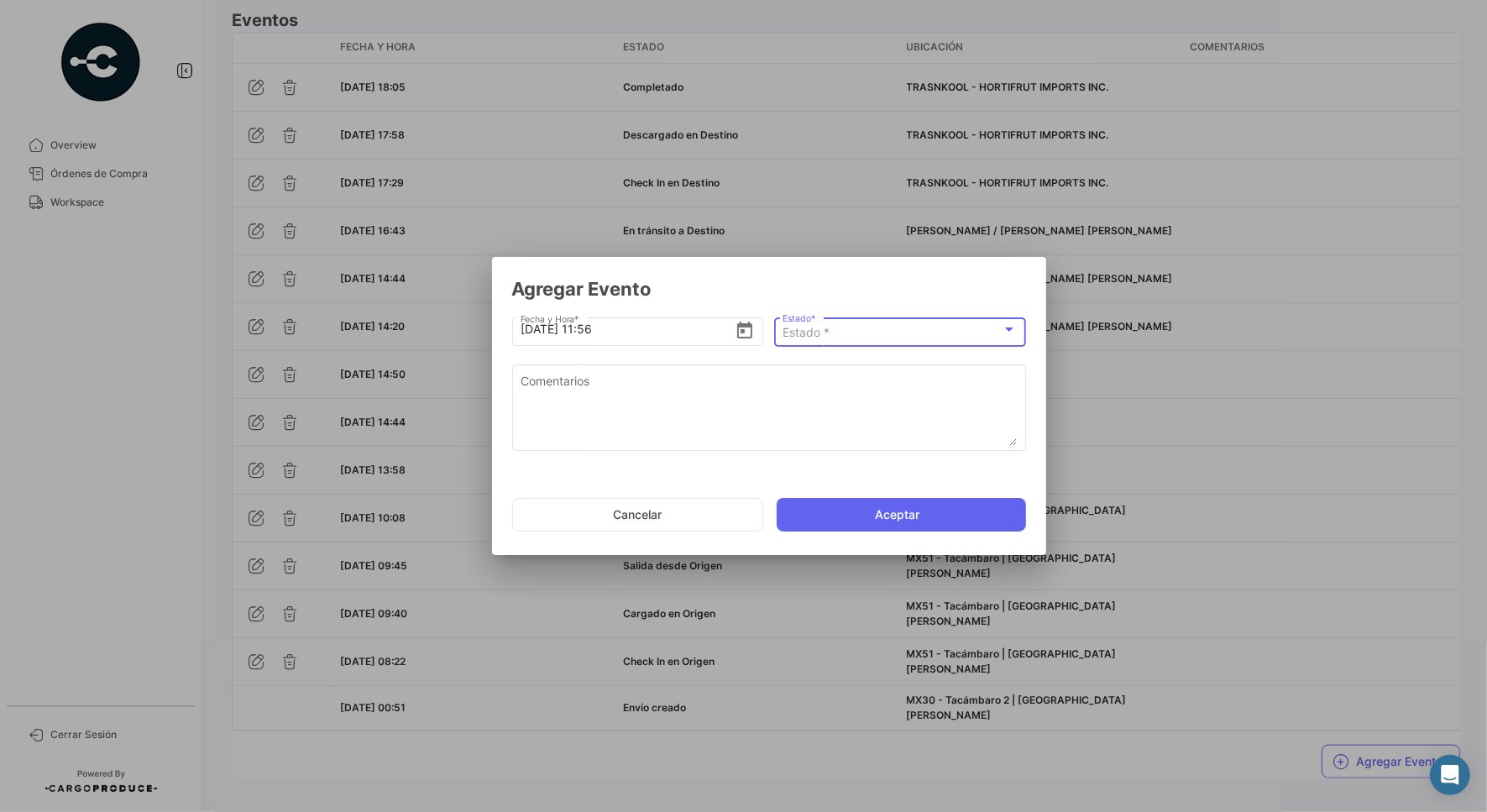
click at [893, 332] on div "Estado *" at bounding box center [892, 333] width 219 height 14
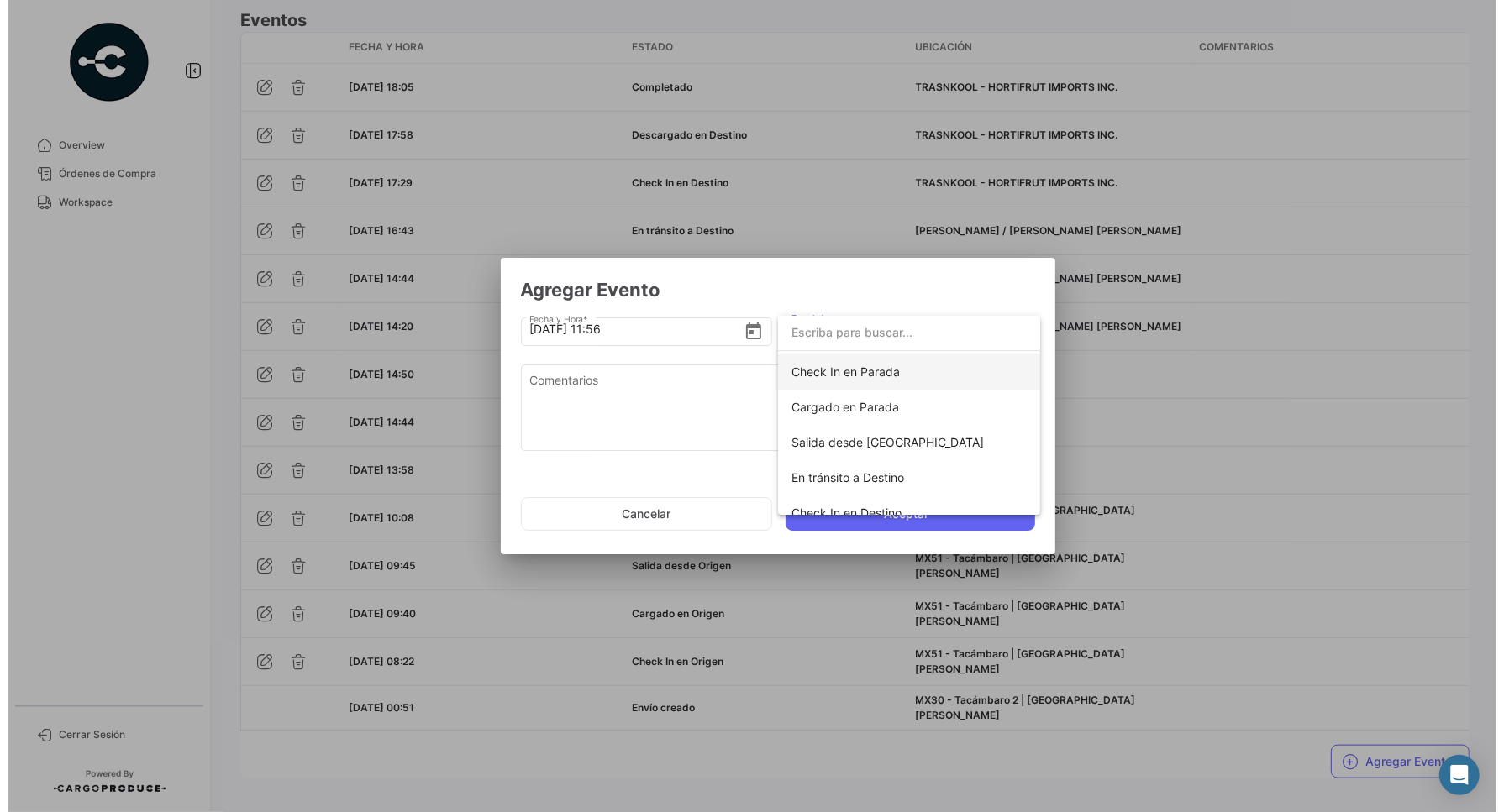
scroll to position [210, 0]
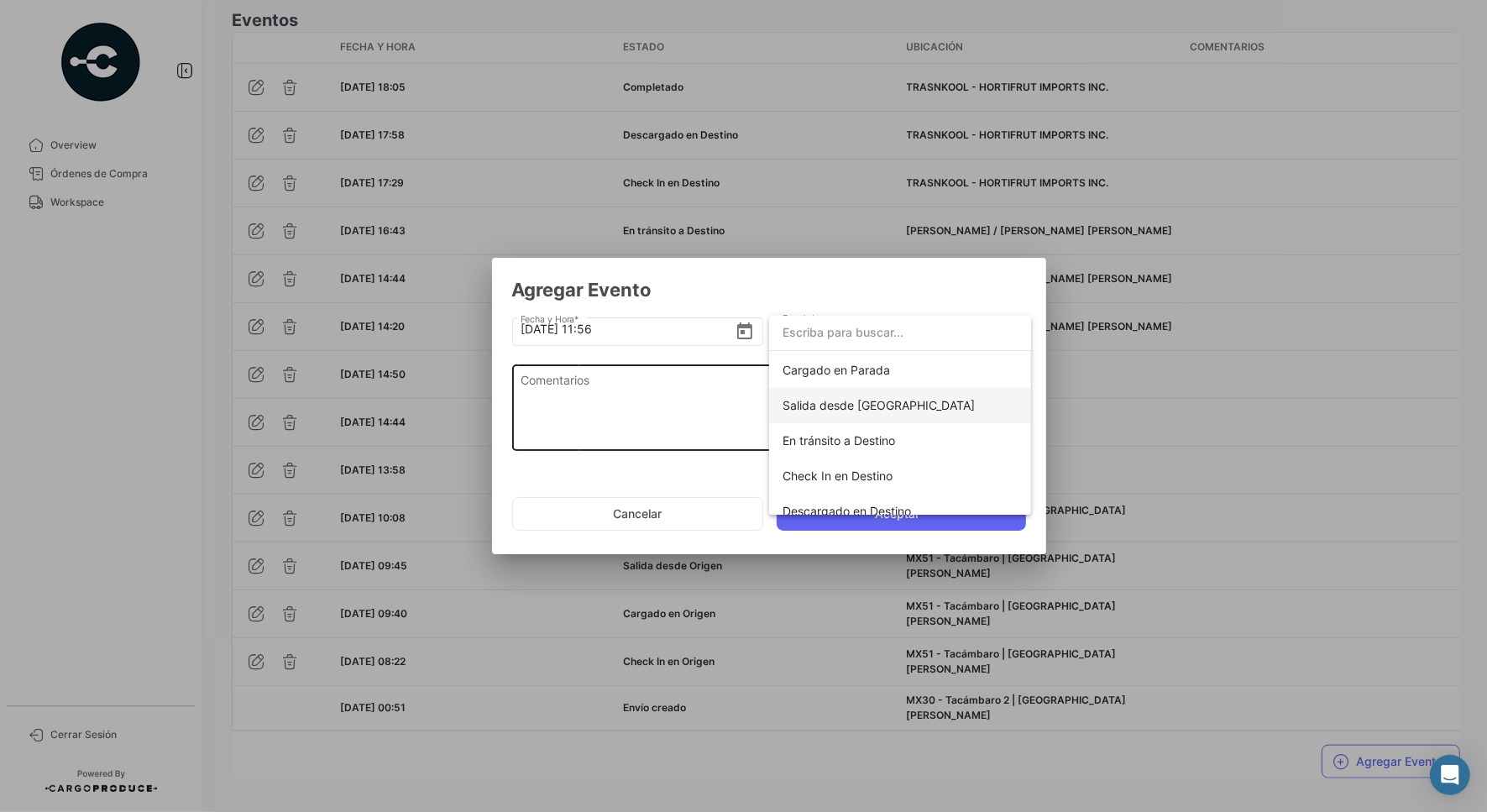
click at [930, 405] on span "Salida desde [GEOGRAPHIC_DATA]" at bounding box center [901, 405] width 235 height 36
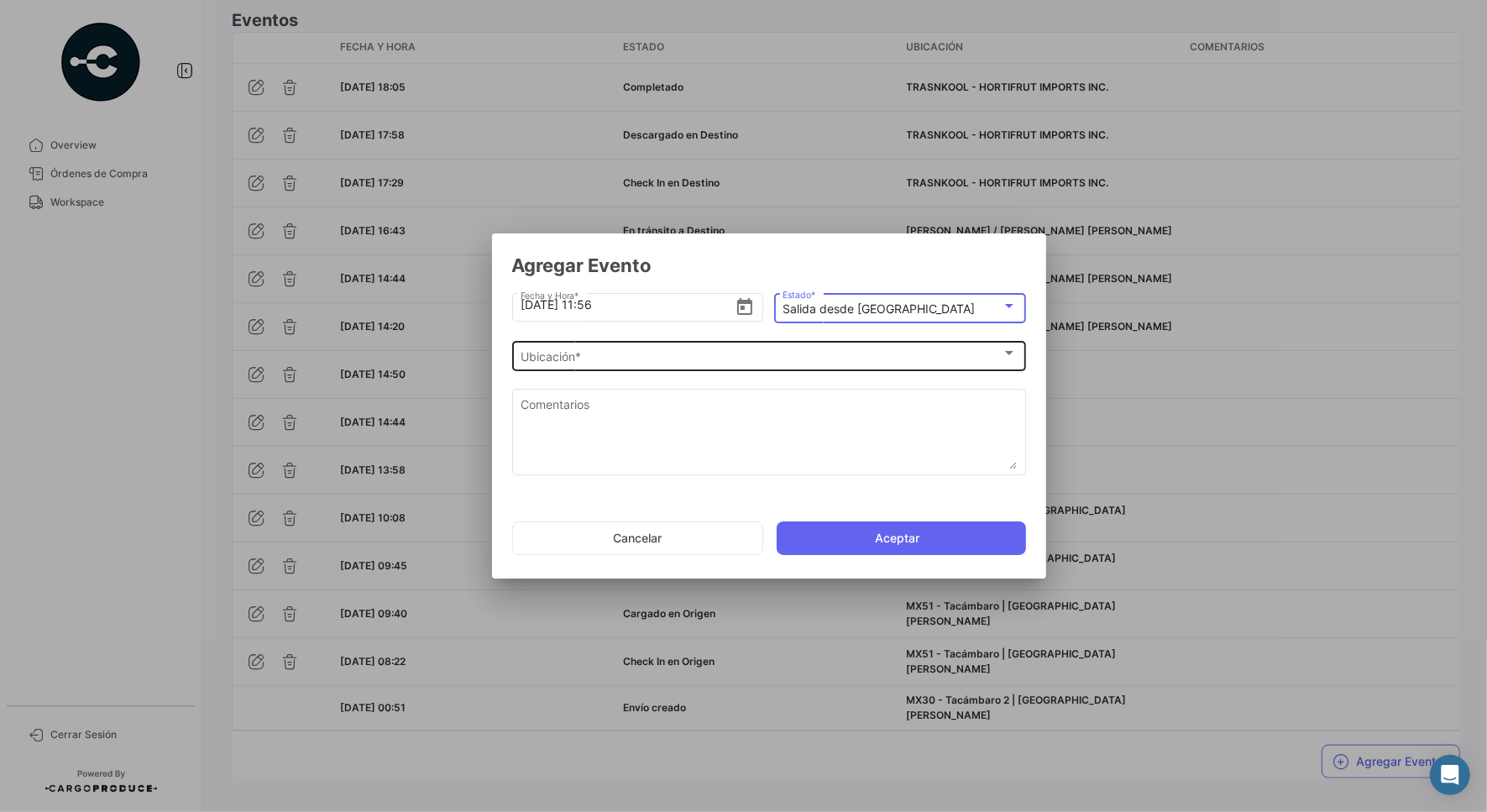
click at [840, 362] on div "Ubicación *" at bounding box center [761, 357] width 481 height 14
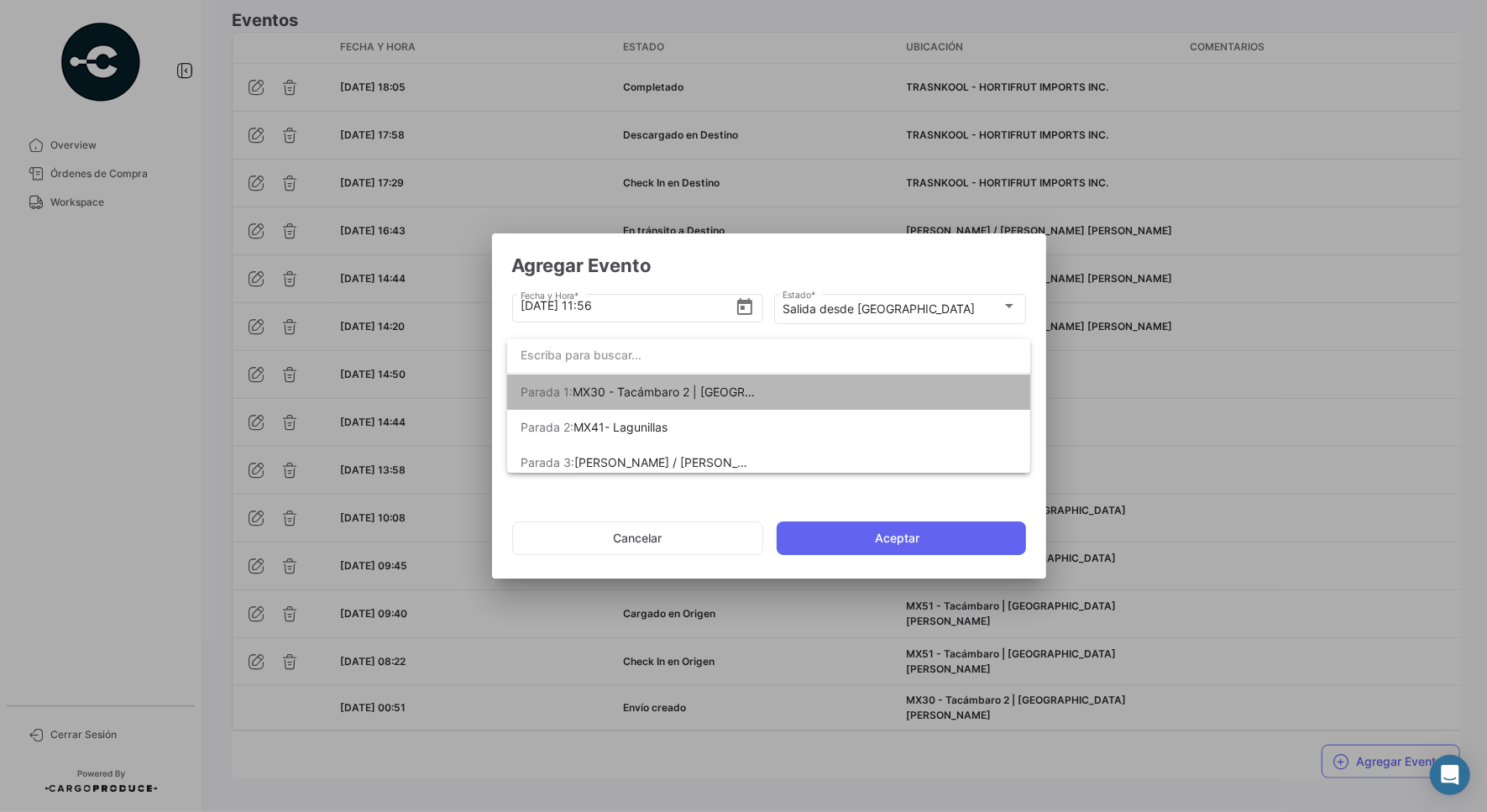
click at [816, 397] on mat-option "[PERSON_NAME] 1: MX30 - Tacámbaro 2 | [GEOGRAPHIC_DATA][PERSON_NAME]" at bounding box center [769, 392] width 524 height 36
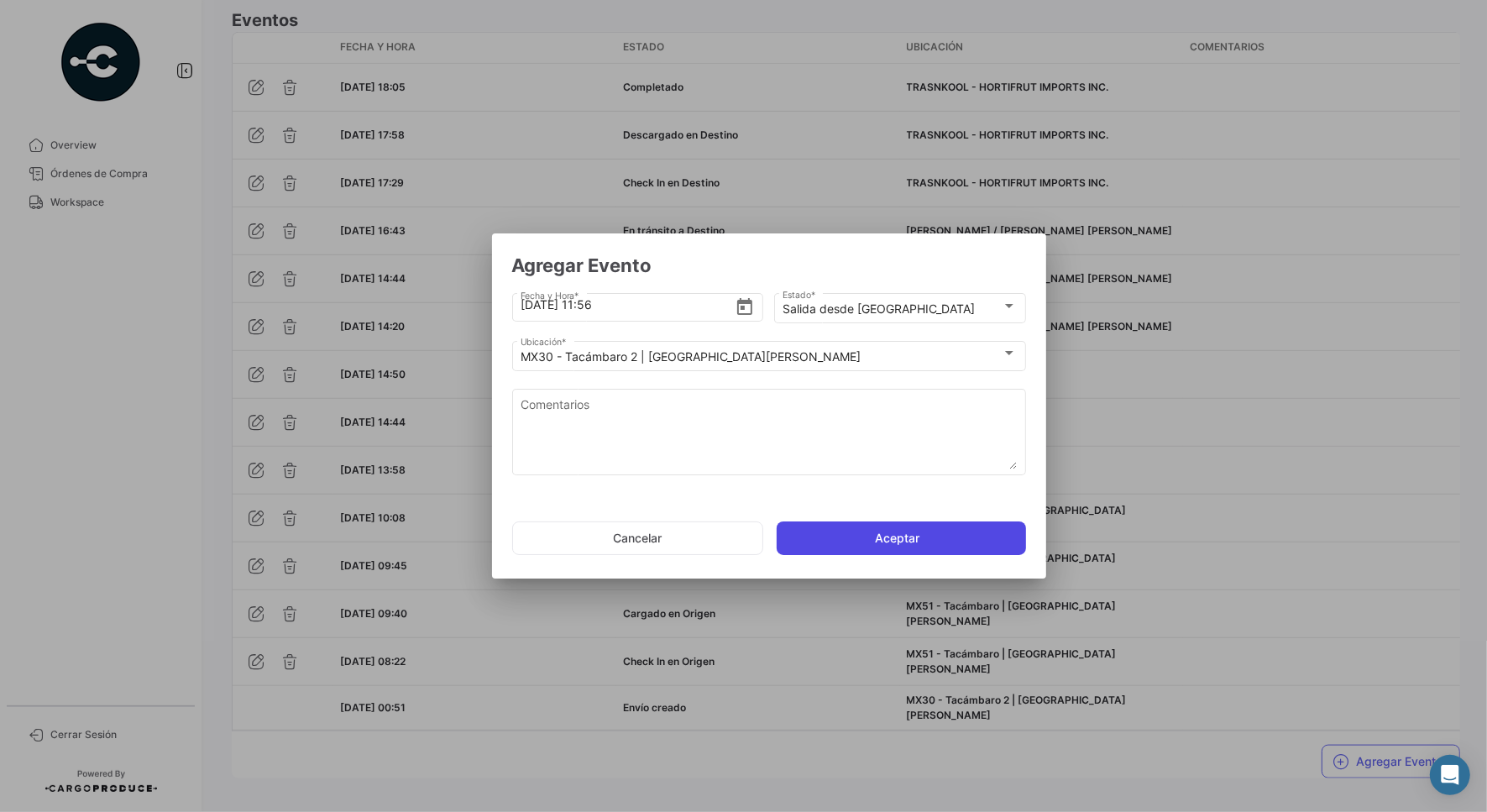
click at [880, 543] on button "Aceptar" at bounding box center [902, 538] width 250 height 34
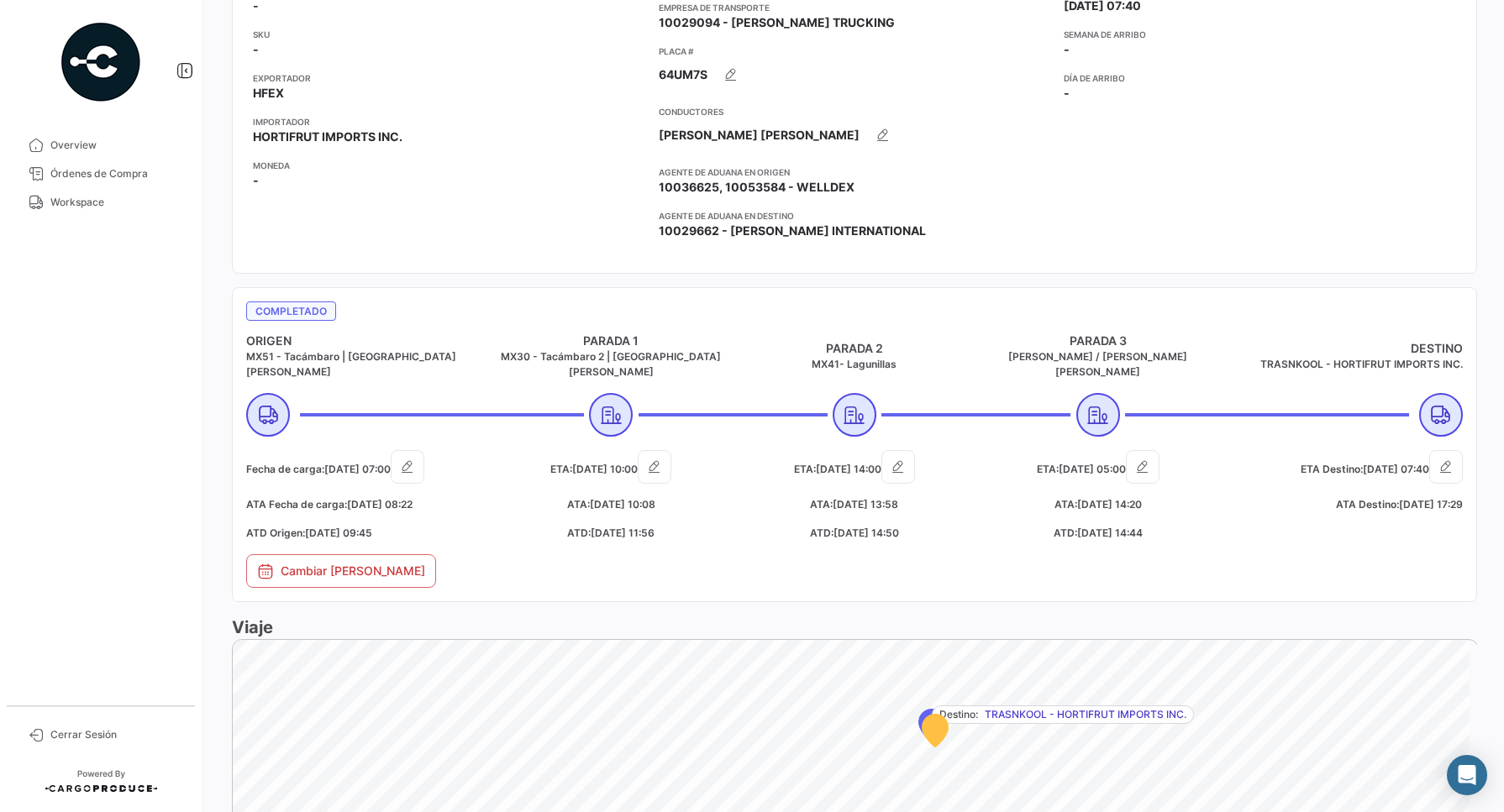
scroll to position [0, 0]
